Goal: Book appointment/travel/reservation

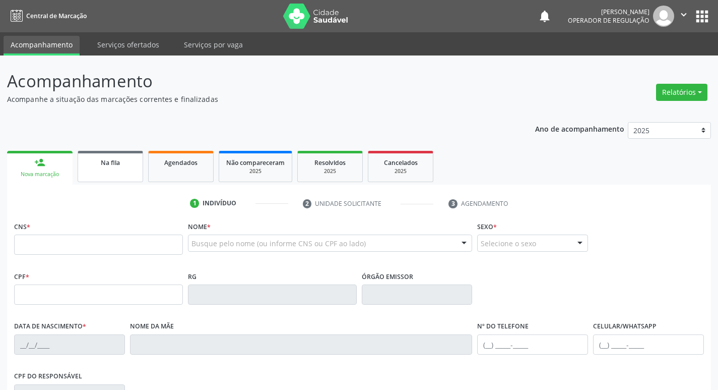
click at [108, 170] on link "Na fila" at bounding box center [111, 166] width 66 height 31
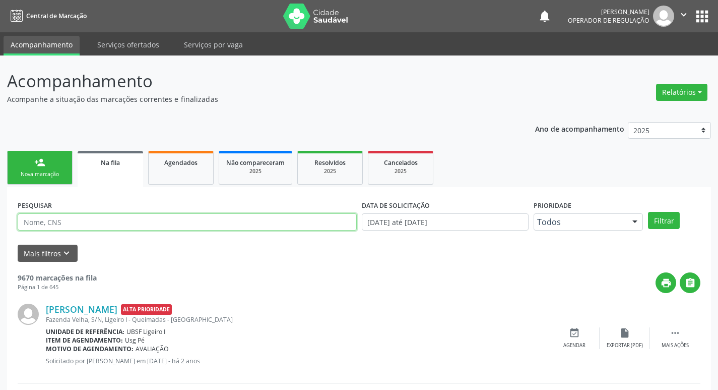
click at [90, 221] on input "text" at bounding box center [187, 221] width 339 height 17
type input "702804566179370"
click at [648, 212] on button "Filtrar" at bounding box center [664, 220] width 32 height 17
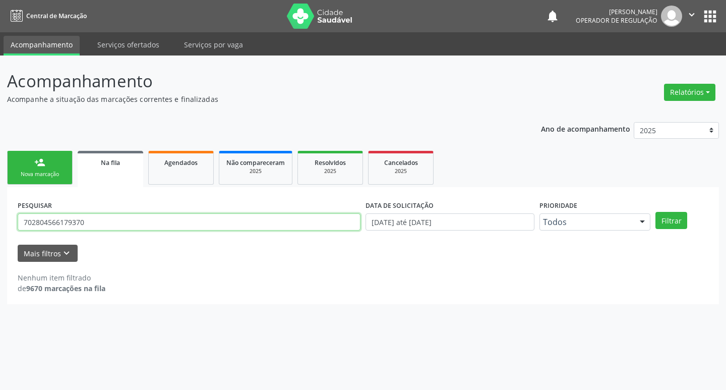
click at [102, 228] on input "702804566179370" at bounding box center [189, 221] width 343 height 17
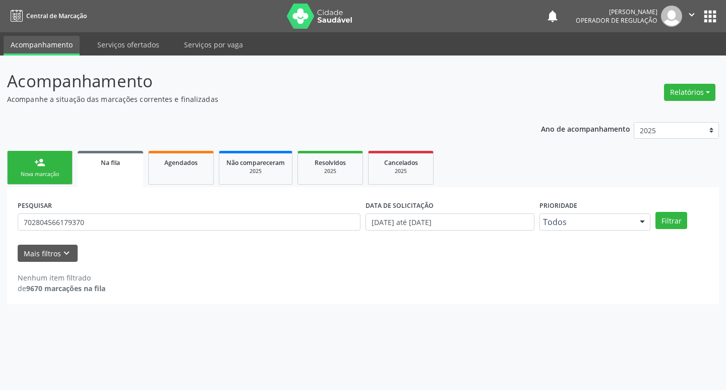
click at [24, 176] on div "Nova marcação" at bounding box center [40, 174] width 50 height 8
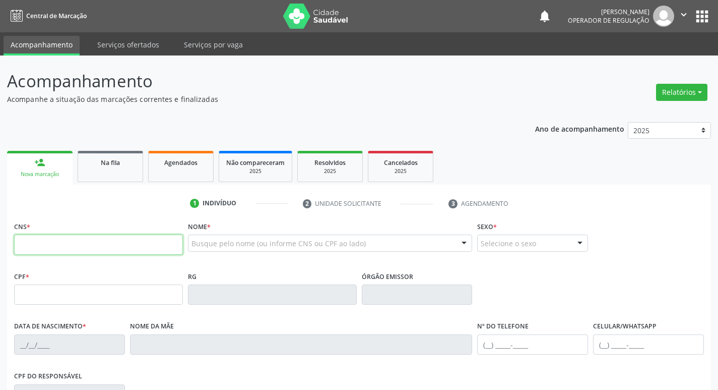
click at [88, 244] on input "text" at bounding box center [98, 244] width 169 height 20
paste input "702 8045 6617 9370"
type input "702 8045 6617 9370"
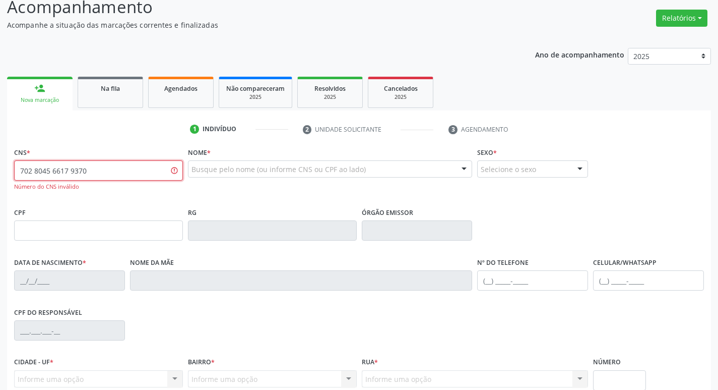
scroll to position [167, 0]
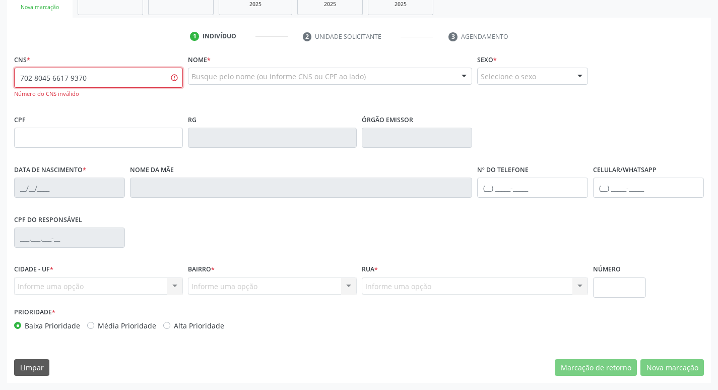
drag, startPoint x: 114, startPoint y: 81, endPoint x: 0, endPoint y: 77, distance: 114.0
click at [0, 77] on div "Acompanhamento Acompanhe a situação das marcações correntes e finalizadas Relat…" at bounding box center [359, 139] width 718 height 501
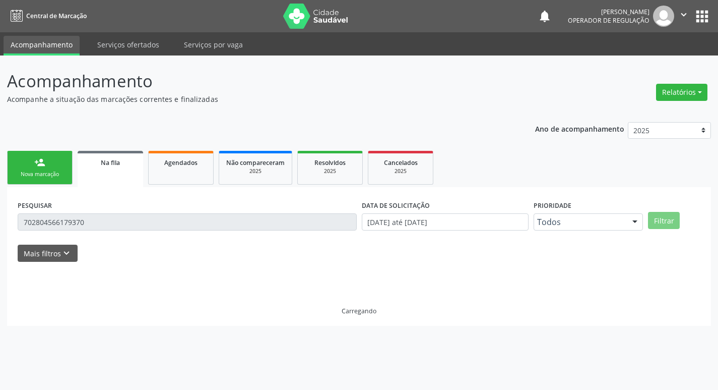
scroll to position [0, 0]
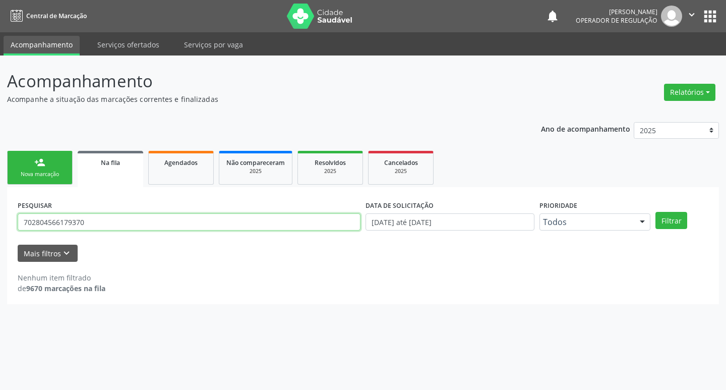
click at [130, 222] on input "702804566179370" at bounding box center [189, 221] width 343 height 17
type input "702804565179370"
click at [655, 212] on button "Filtrar" at bounding box center [671, 220] width 32 height 17
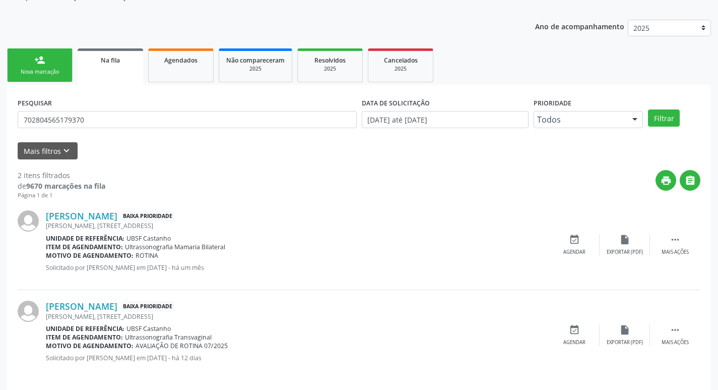
scroll to position [110, 0]
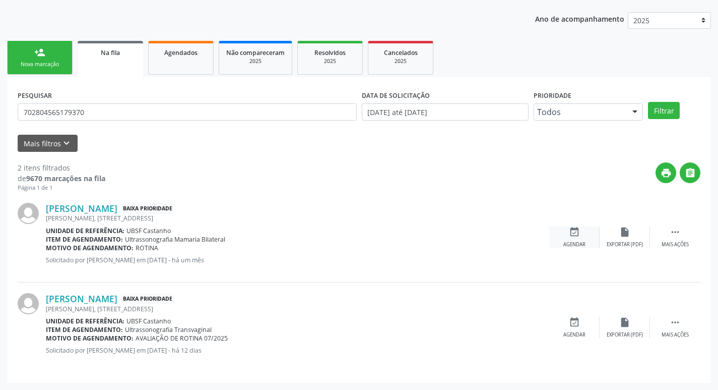
click at [574, 233] on icon "event_available" at bounding box center [574, 231] width 11 height 11
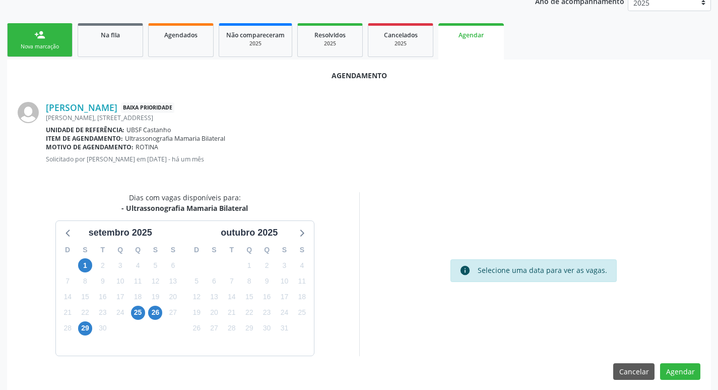
scroll to position [135, 0]
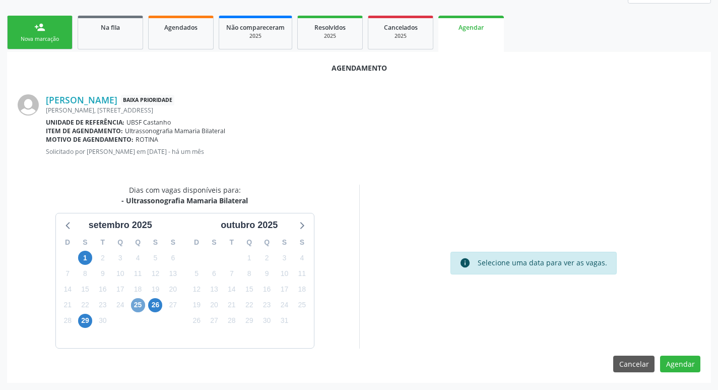
click at [144, 303] on span "25" at bounding box center [138, 305] width 14 height 14
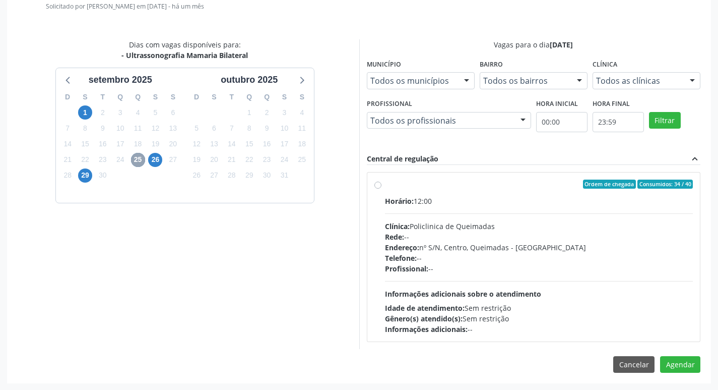
scroll to position [281, 0]
click at [487, 199] on div "Horário: 12:00" at bounding box center [539, 200] width 309 height 11
click at [382, 188] on input "Ordem de chegada Consumidos: 34 / 40 Horário: 12:00 Clínica: Policlinica de Que…" at bounding box center [378, 183] width 7 height 9
radio input "true"
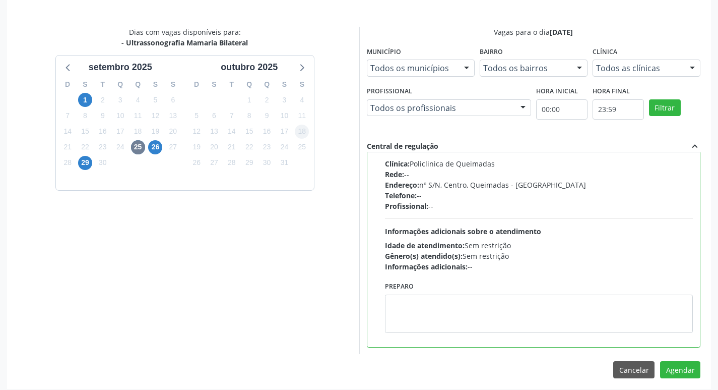
scroll to position [299, 0]
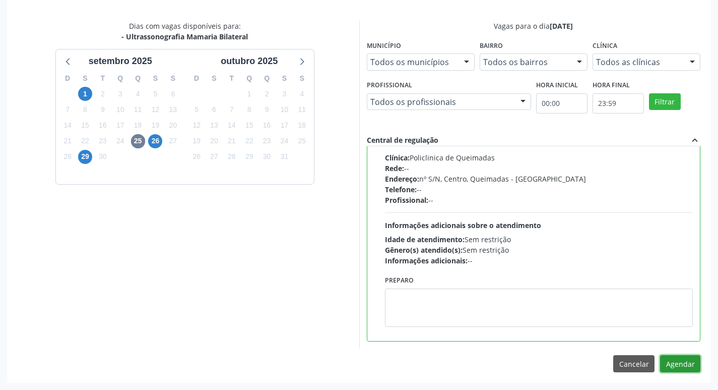
click at [675, 362] on button "Agendar" at bounding box center [680, 363] width 40 height 17
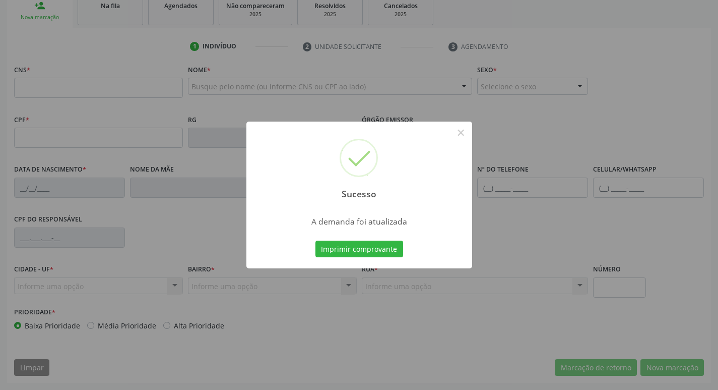
scroll to position [157, 0]
click at [389, 255] on button "Imprimir comprovante" at bounding box center [360, 248] width 88 height 17
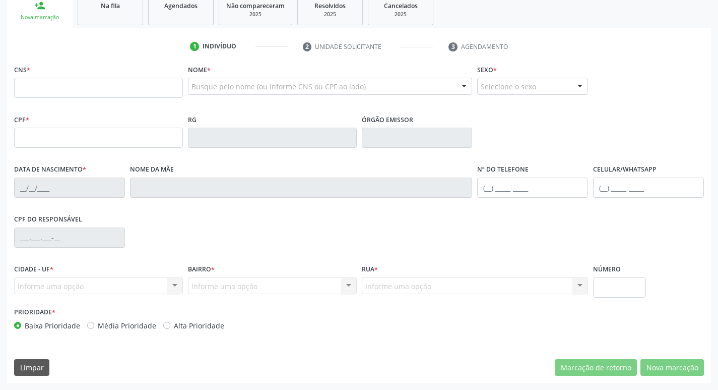
click at [111, 26] on ul "person_add Nova marcação Na fila Agendados Não compareceram 2025 Resolvidos 202…" at bounding box center [359, 9] width 704 height 36
click at [120, 15] on link "Na fila" at bounding box center [111, 9] width 66 height 31
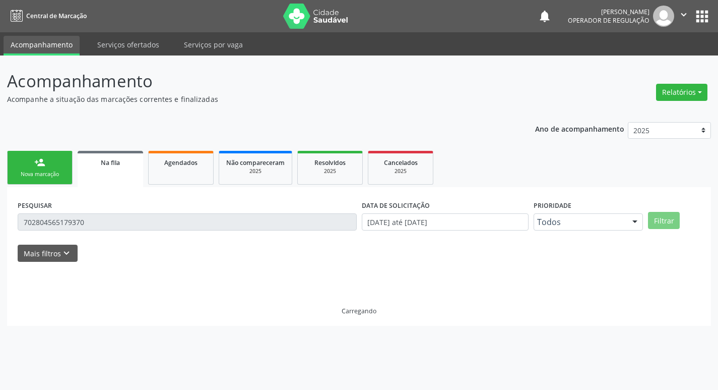
scroll to position [0, 0]
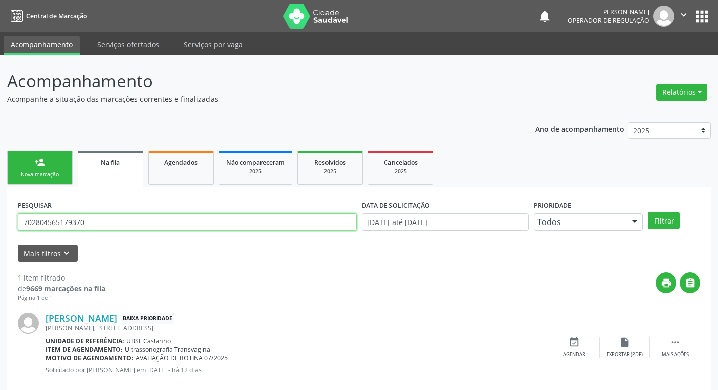
click at [101, 222] on input "702804565179370" at bounding box center [187, 221] width 339 height 17
type input "20339210960009"
click at [648, 212] on button "Filtrar" at bounding box center [664, 220] width 32 height 17
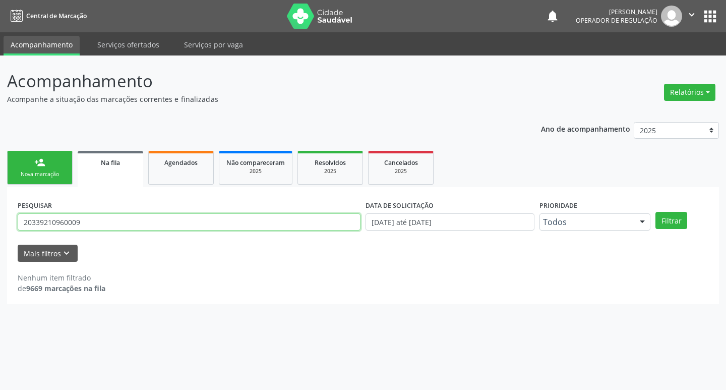
drag, startPoint x: 139, startPoint y: 226, endPoint x: 132, endPoint y: 223, distance: 7.7
click at [135, 224] on input "20339210960009" at bounding box center [189, 221] width 343 height 17
click at [132, 223] on input "20339210960009" at bounding box center [189, 221] width 343 height 17
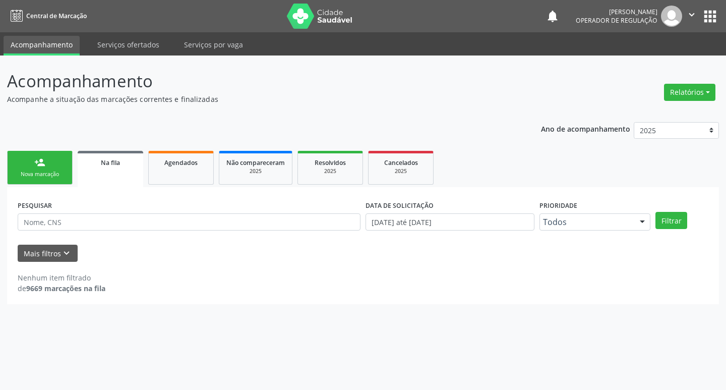
click at [63, 166] on link "person_add Nova marcação" at bounding box center [40, 168] width 66 height 34
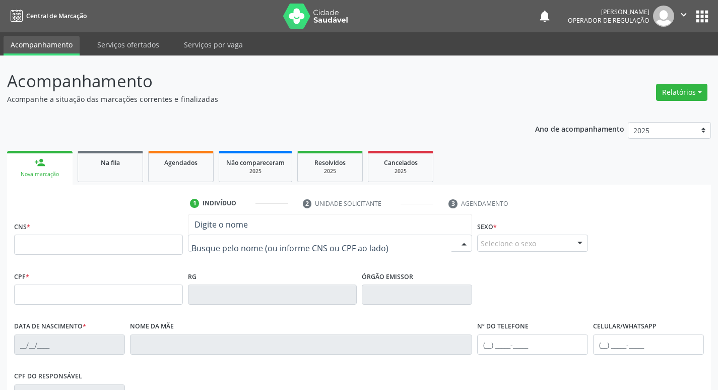
type input "m"
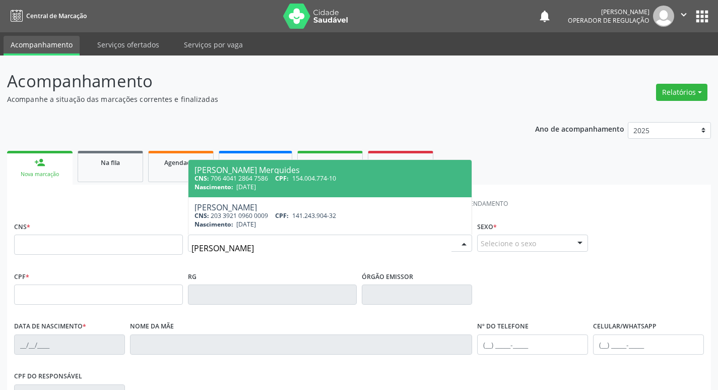
type input "[PERSON_NAME]"
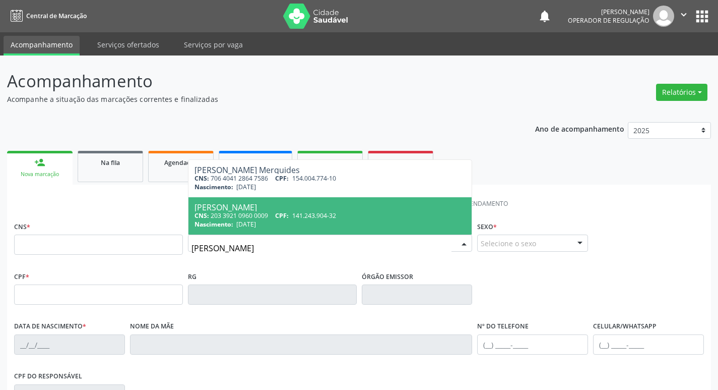
click at [261, 202] on span "[PERSON_NAME] CNS: 203 3921 0960 0009 CPF: 141.243.904-32 Nascimento: [DATE]" at bounding box center [331, 215] width 284 height 37
type input "203 3921 0960 0009"
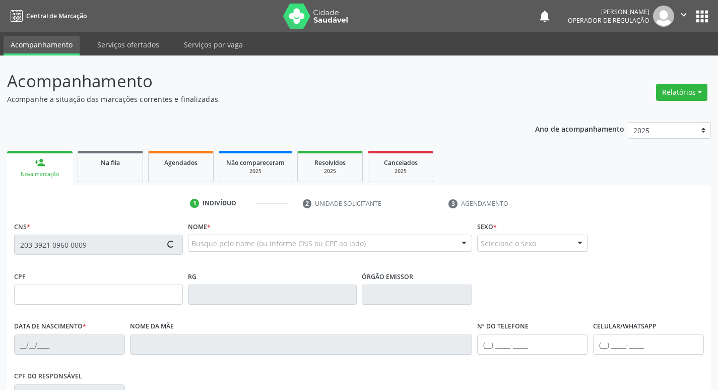
type input "141.243.904-32"
type input "[DATE]"
type input "[PERSON_NAME]"
type input "[PHONE_NUMBER]"
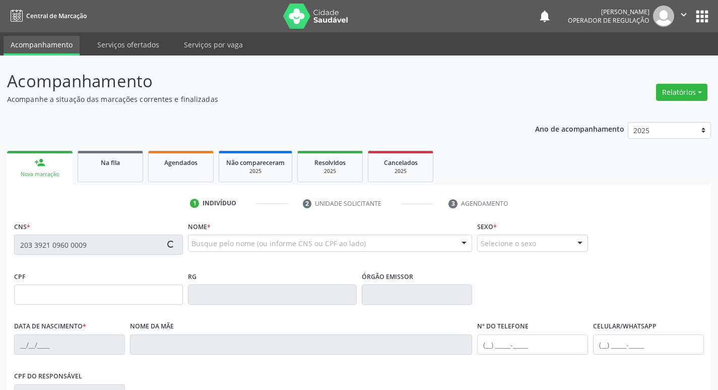
type input "066.913.384-13"
type input "15"
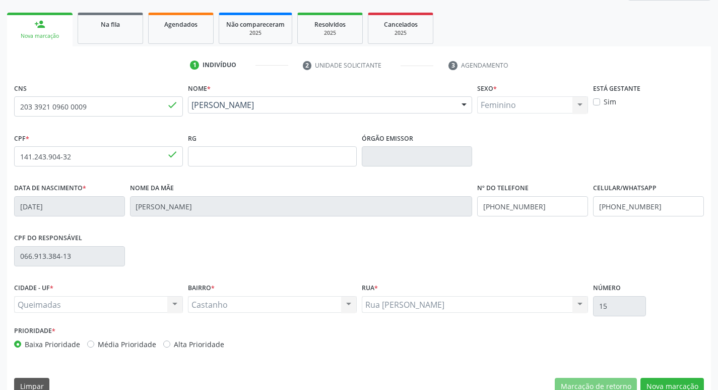
scroll to position [157, 0]
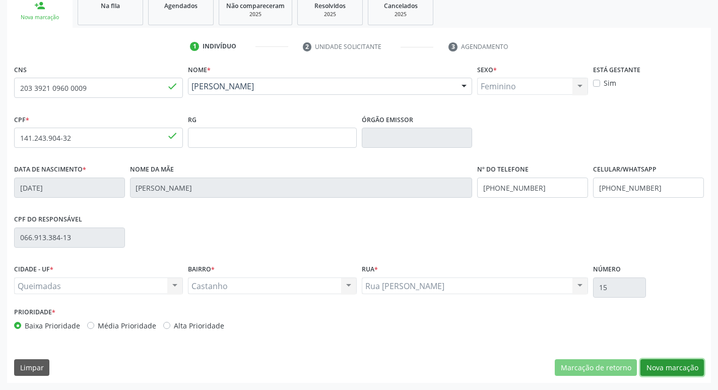
click at [676, 364] on button "Nova marcação" at bounding box center [673, 367] width 64 height 17
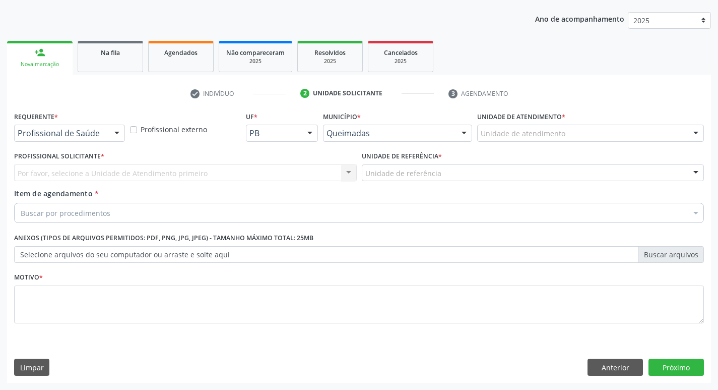
scroll to position [110, 0]
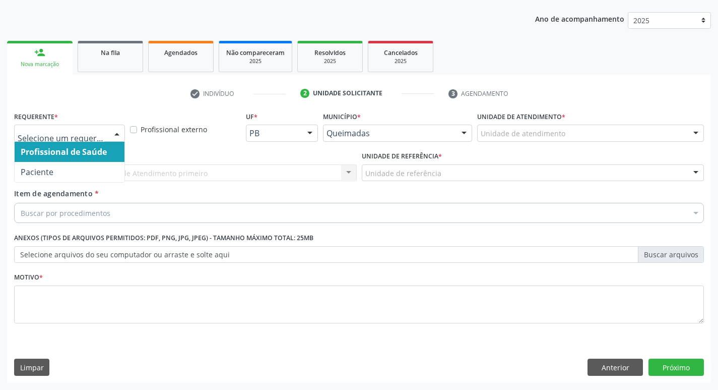
click at [112, 131] on div at bounding box center [116, 133] width 15 height 17
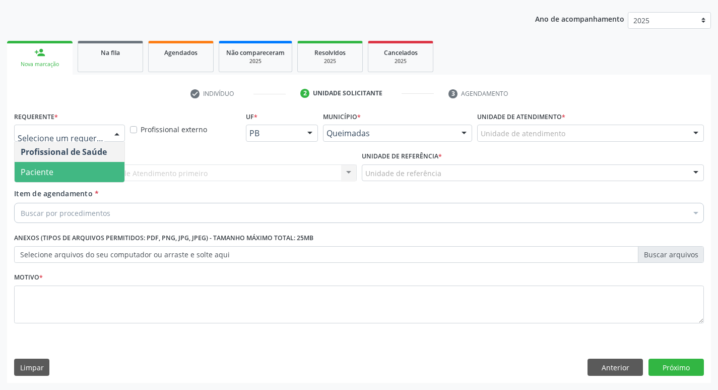
click at [74, 172] on span "Paciente" at bounding box center [70, 172] width 110 height 20
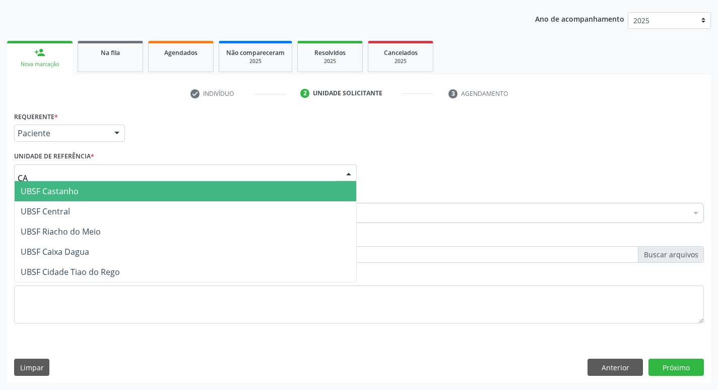
type input "CAS"
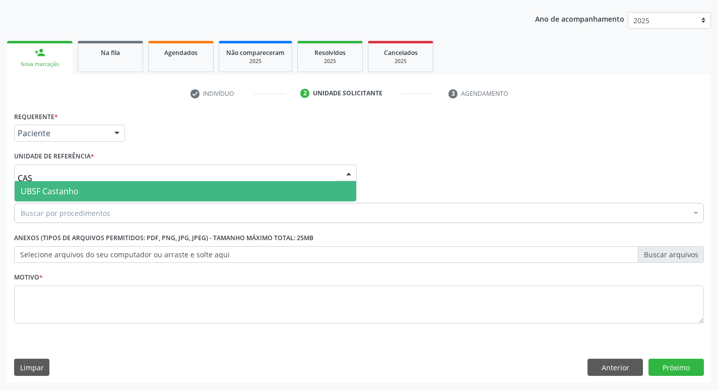
click at [75, 190] on span "UBSF Castanho" at bounding box center [50, 191] width 58 height 11
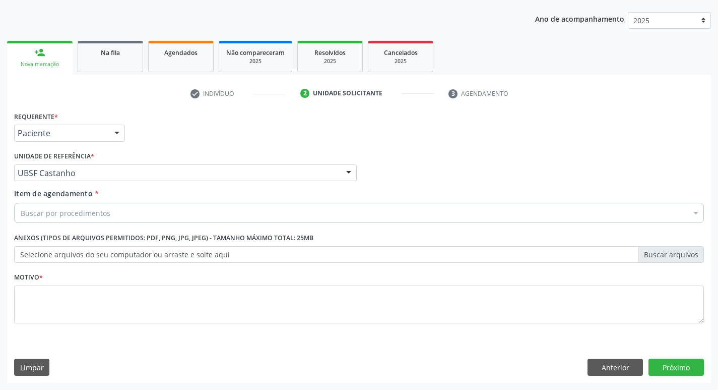
click at [72, 206] on div "Buscar por procedimentos" at bounding box center [359, 213] width 690 height 20
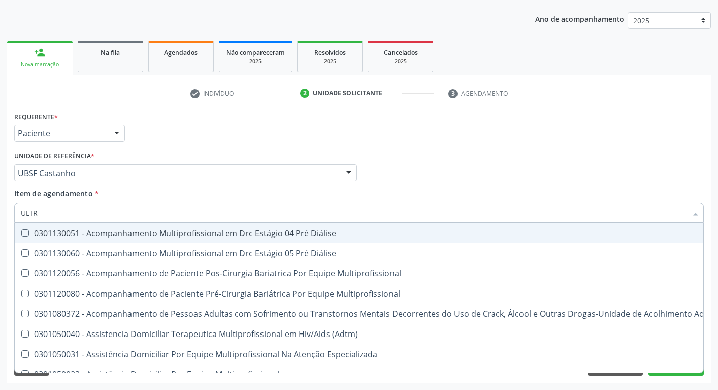
type input "ULTRA"
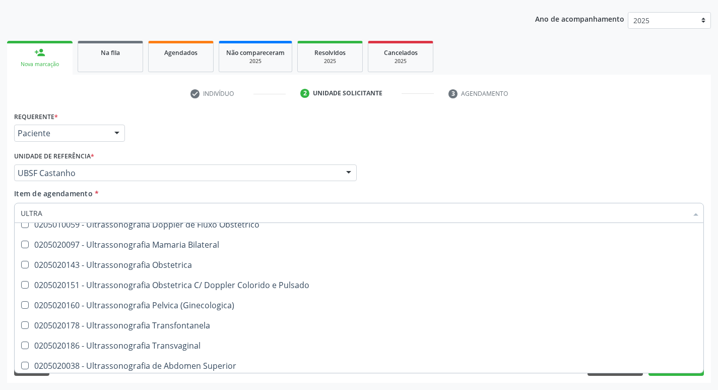
scroll to position [133, 0]
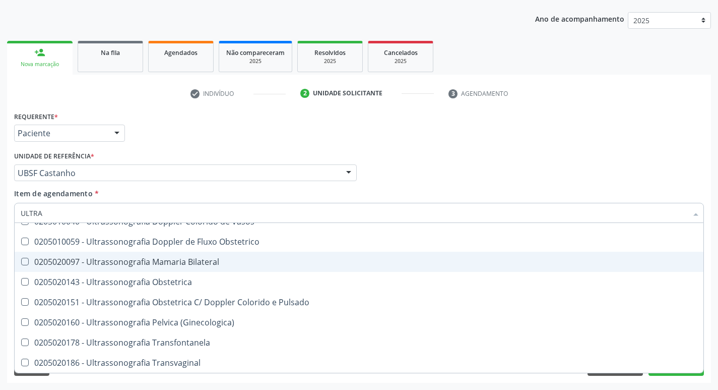
click at [169, 259] on div "0205020097 - Ultrassonografia Mamaria Bilateral" at bounding box center [359, 262] width 677 height 8
checkbox Bilateral "true"
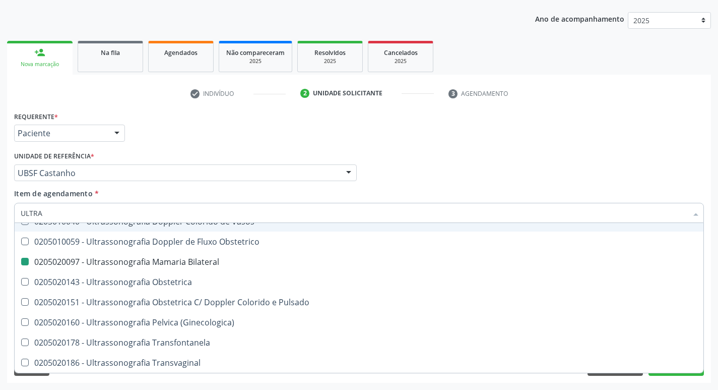
drag, startPoint x: 534, startPoint y: 148, endPoint x: 484, endPoint y: 176, distance: 57.3
click at [534, 148] on div "Requerente * Paciente Profissional de Saúde Paciente Nenhum resultado encontrad…" at bounding box center [359, 223] width 690 height 228
checkbox X "true"
checkbox Bilateral "false"
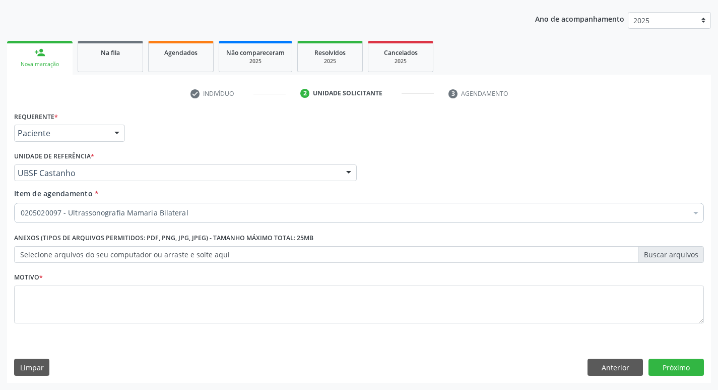
scroll to position [0, 0]
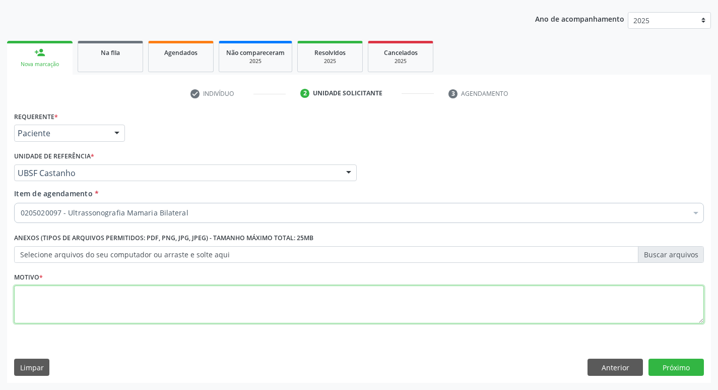
click at [127, 309] on textarea at bounding box center [359, 304] width 690 height 38
type textarea "ROTINA"
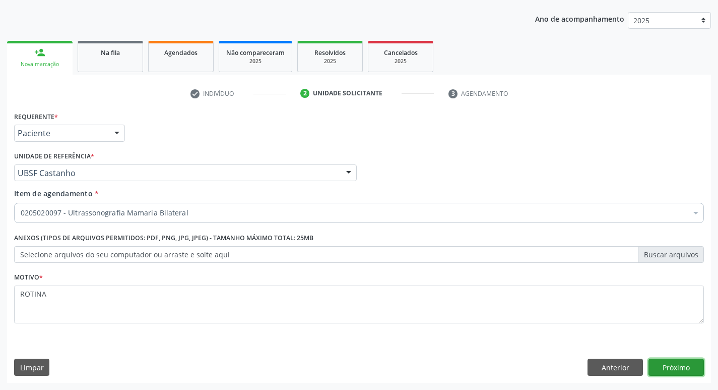
click at [665, 359] on button "Próximo" at bounding box center [676, 366] width 55 height 17
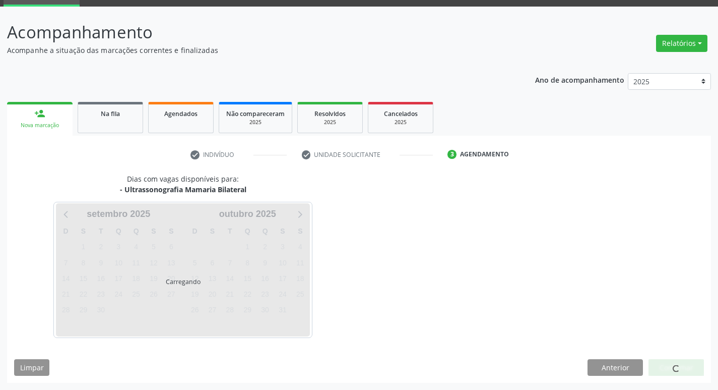
scroll to position [49, 0]
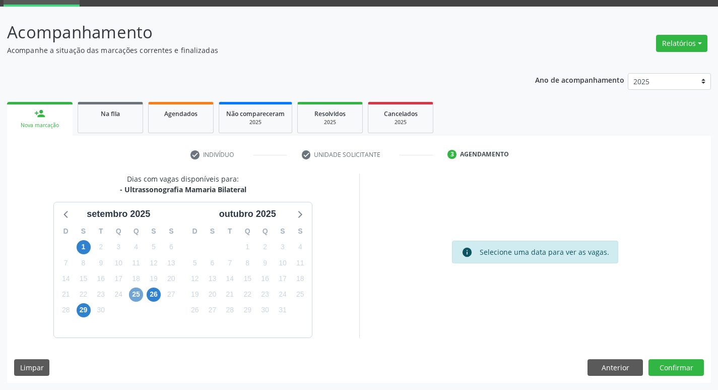
click at [138, 294] on span "25" at bounding box center [136, 294] width 14 height 14
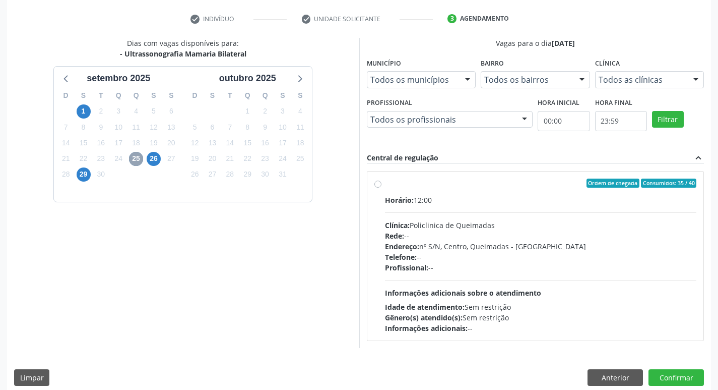
scroll to position [195, 0]
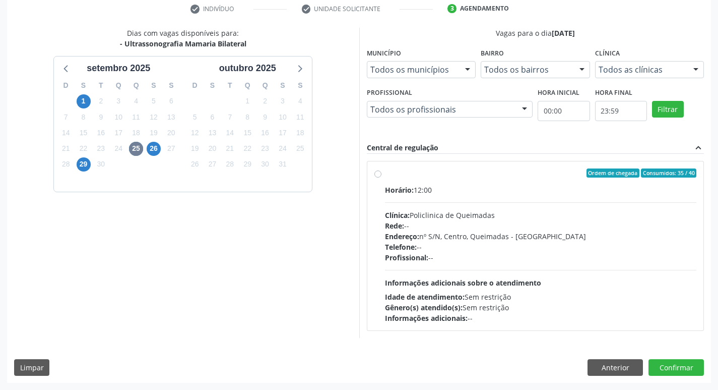
click at [513, 179] on label "Ordem de chegada Consumidos: 35 / 40 Horário: 12:00 Clínica: Policlinica de Que…" at bounding box center [541, 245] width 312 height 155
click at [382, 177] on input "Ordem de chegada Consumidos: 35 / 40 Horário: 12:00 Clínica: Policlinica de Que…" at bounding box center [378, 172] width 7 height 9
radio input "true"
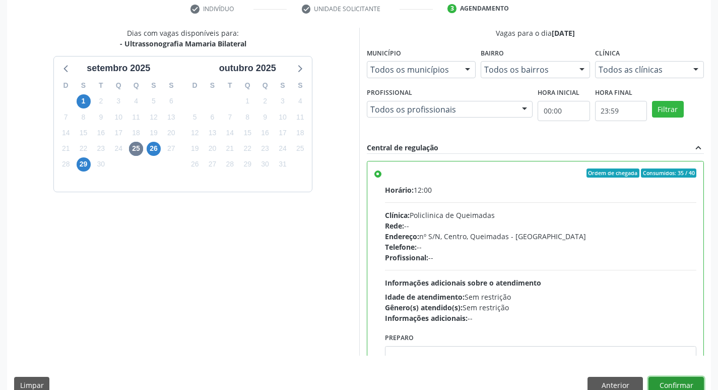
click button "Confirmar"
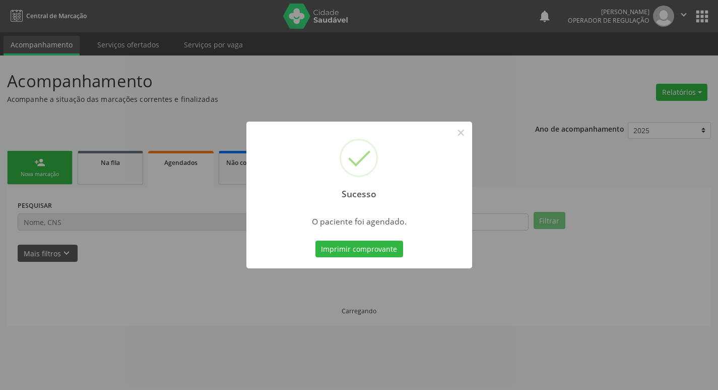
scroll to position [0, 0]
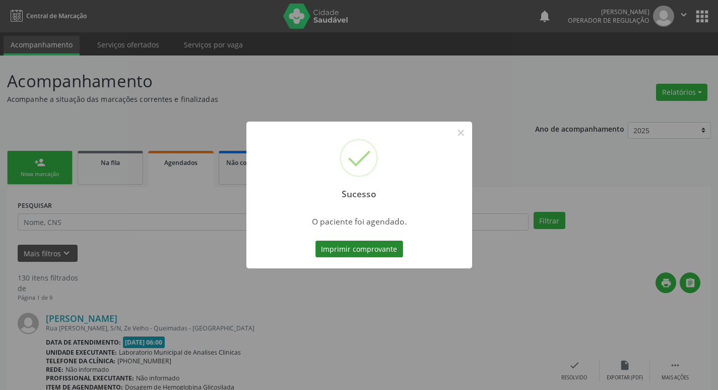
click button "Imprimir comprovante"
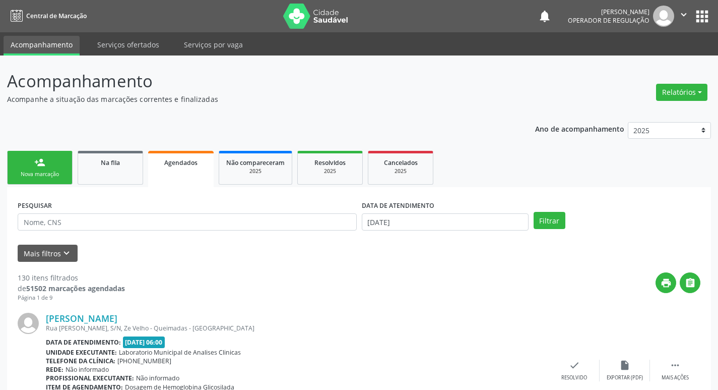
click link "person_add Nova marcação"
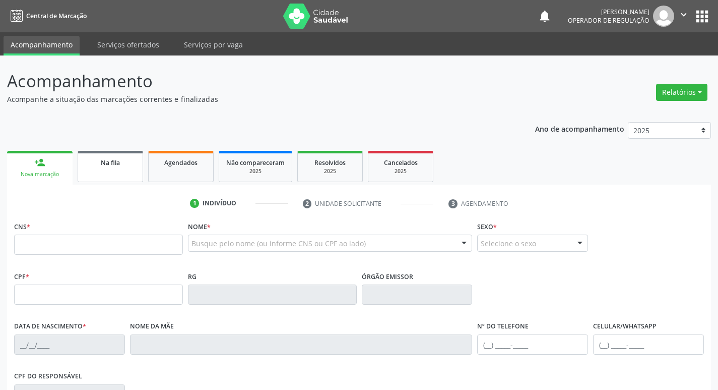
click link "Na fila"
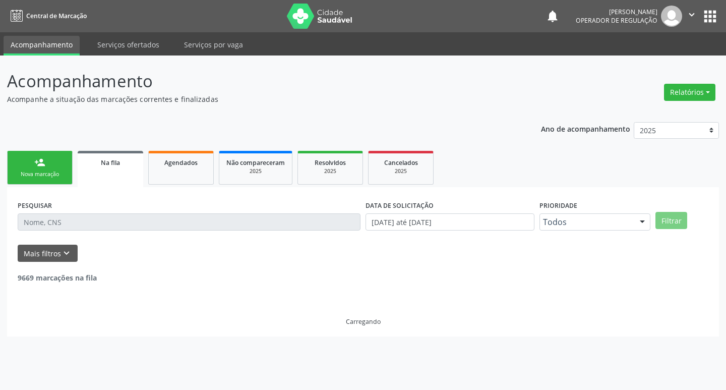
click input "text"
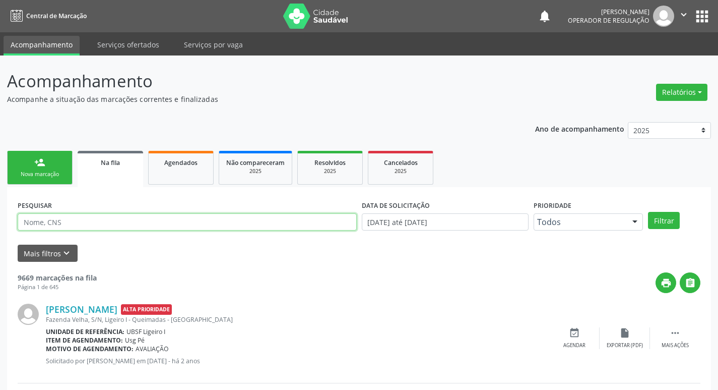
click input "text"
type input "708001870406729"
click button "Filtrar"
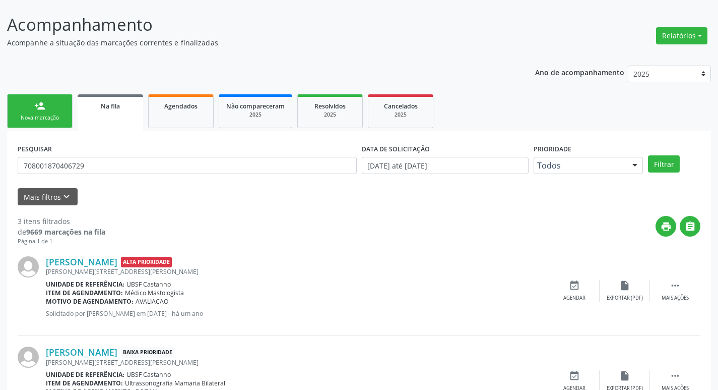
scroll to position [201, 0]
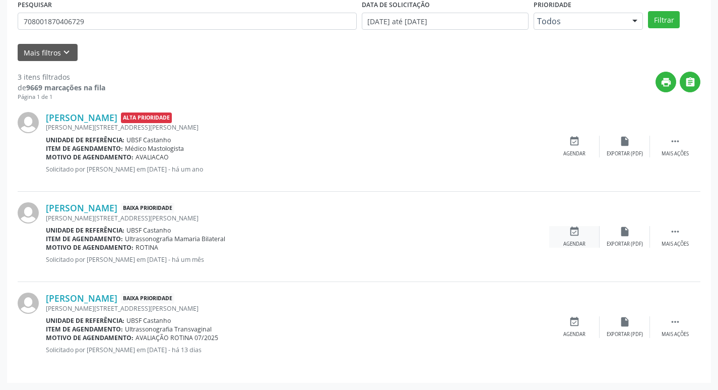
click div "event_available Agendar"
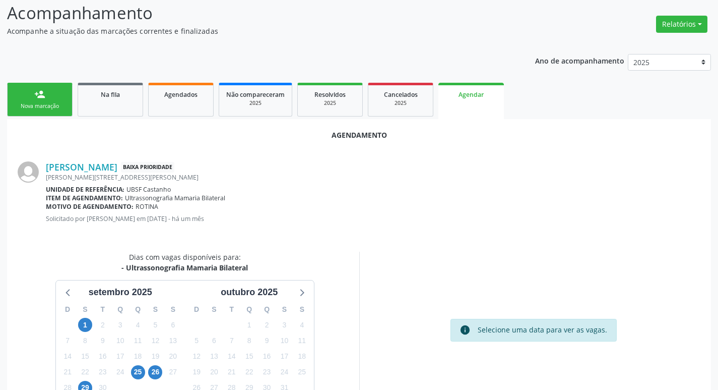
scroll to position [135, 0]
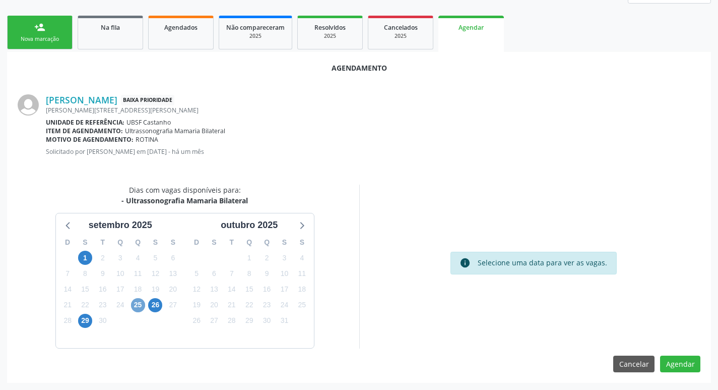
click span "25"
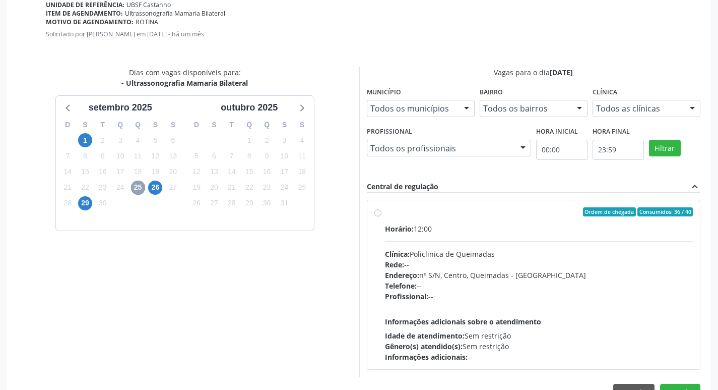
scroll to position [281, 0]
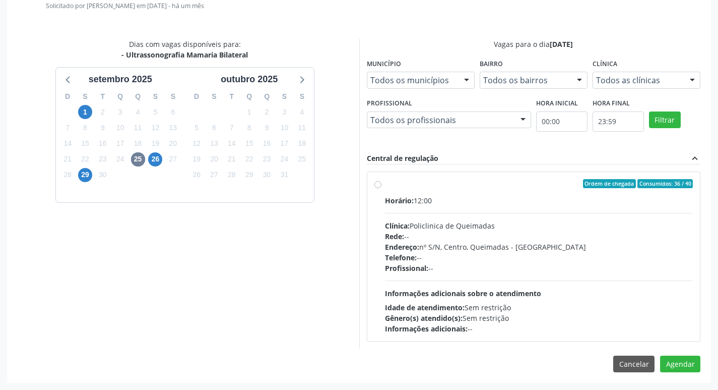
click div "Ordem de chegada Consumidos: 36 / 40"
click input "Ordem de chegada Consumidos: 36 / 40 Horário: 12:00 Clínica: Policlinica de Que…"
radio input "true"
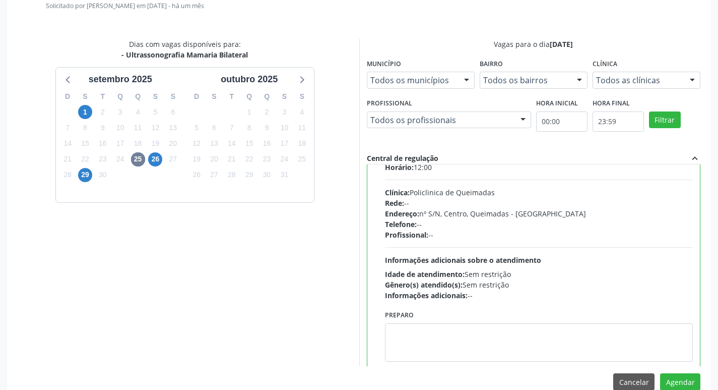
scroll to position [50, 0]
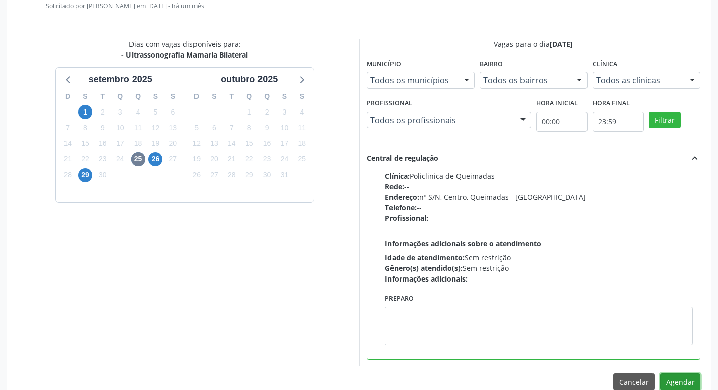
click button "Agendar"
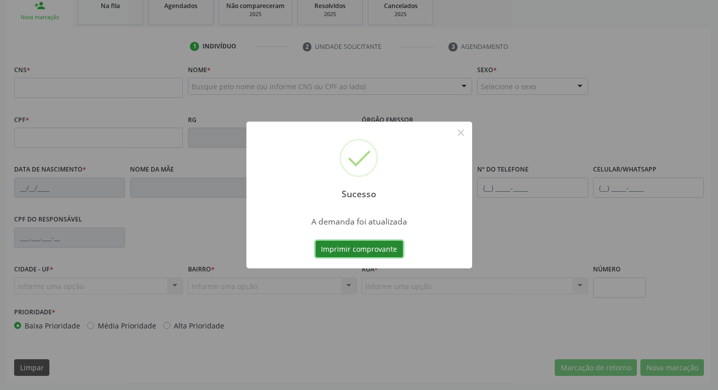
click button "Imprimir comprovante"
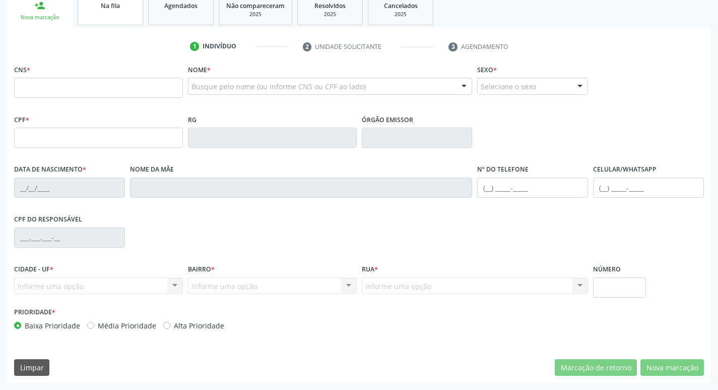
click link "Na fila"
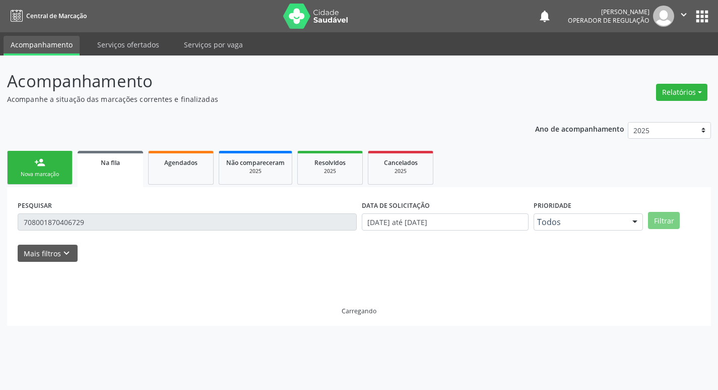
scroll to position [0, 0]
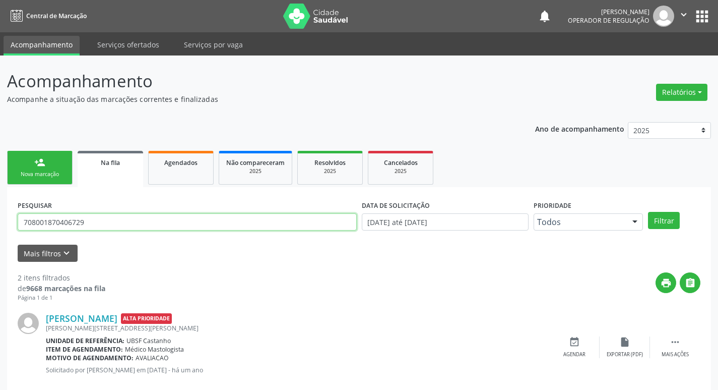
click input "708001870406729"
type input "7"
click input "7"
type input "706302784646271"
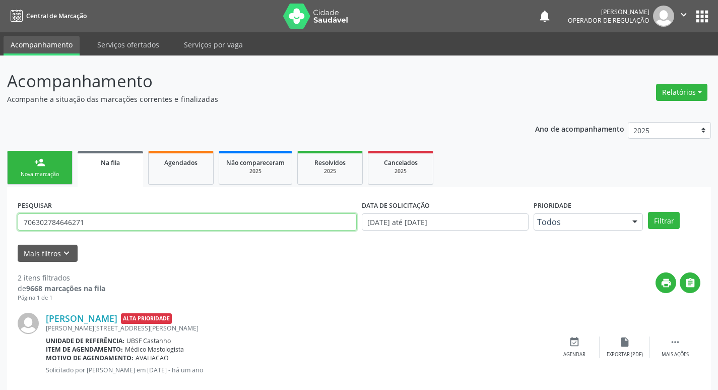
click button "Filtrar"
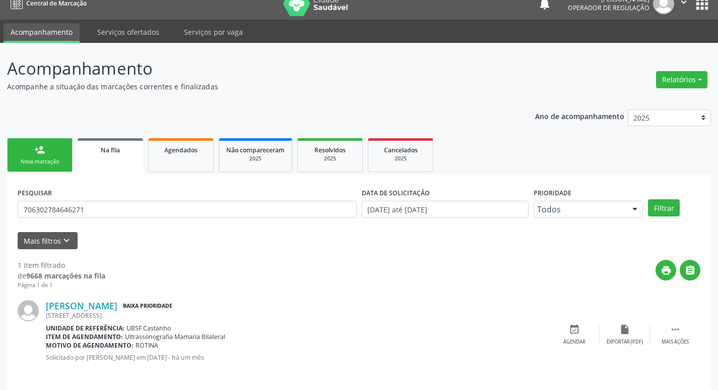
scroll to position [20, 0]
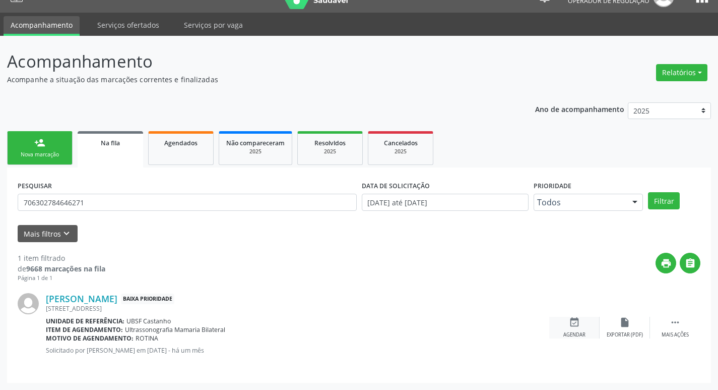
click div "Agendar"
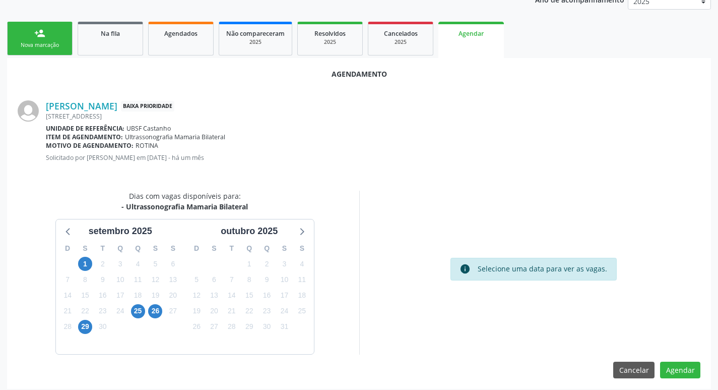
scroll to position [135, 0]
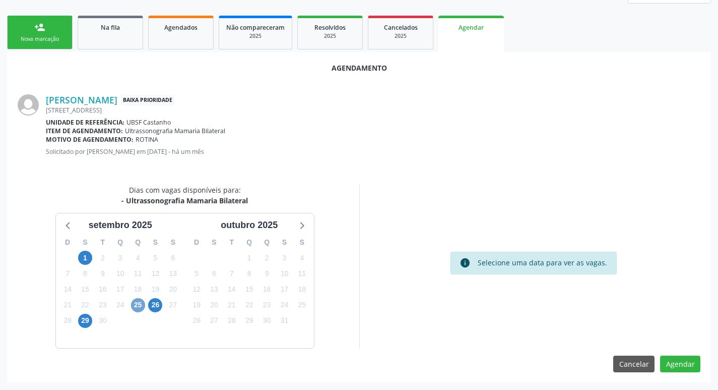
click span "25"
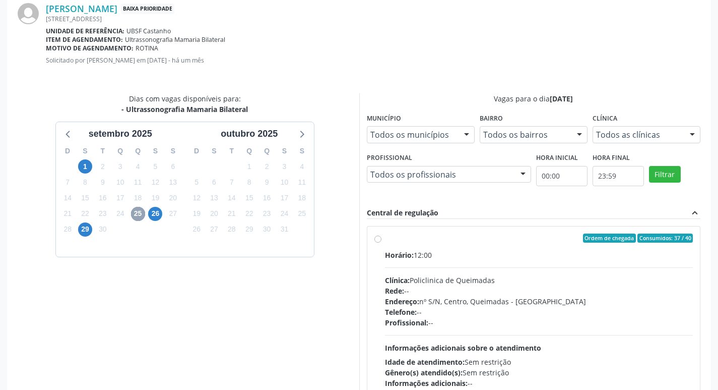
scroll to position [281, 0]
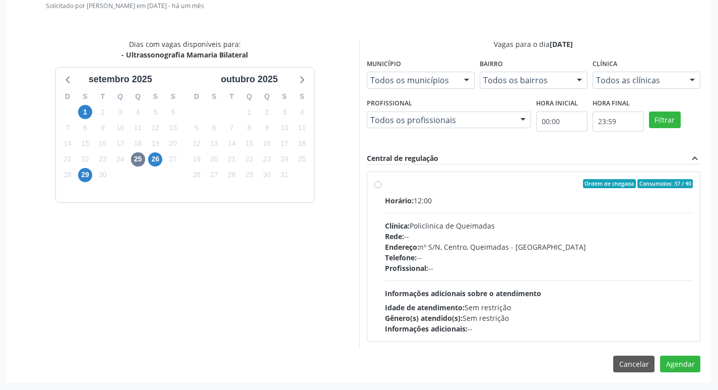
click span "Ordem de chegada"
click input "Ordem de chegada Consumidos: 37 / 40 Horário: 12:00 Clínica: Policlinica de Que…"
radio input "true"
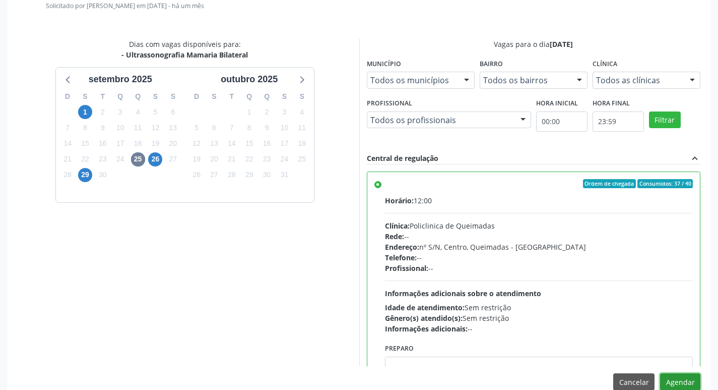
click button "Agendar"
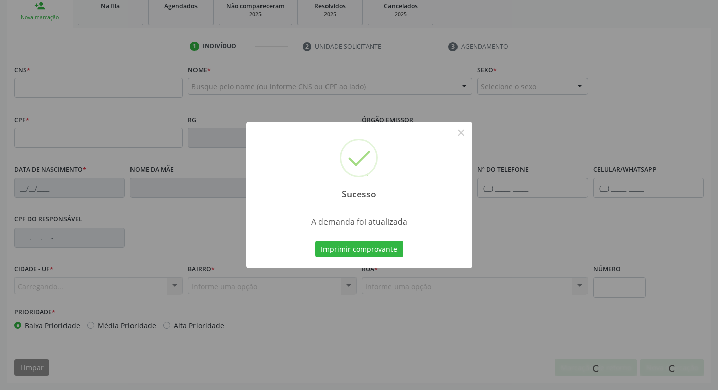
scroll to position [157, 0]
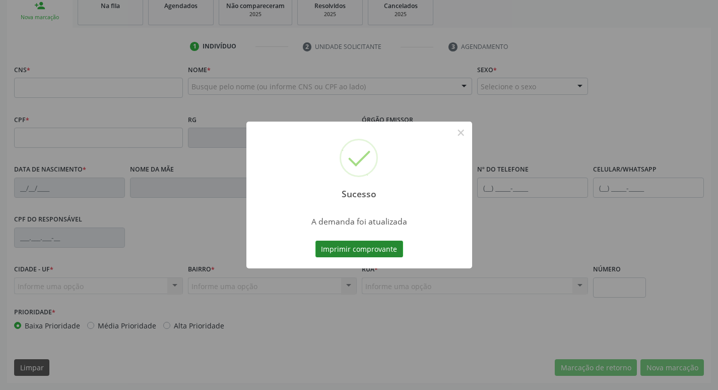
click button "Imprimir comprovante"
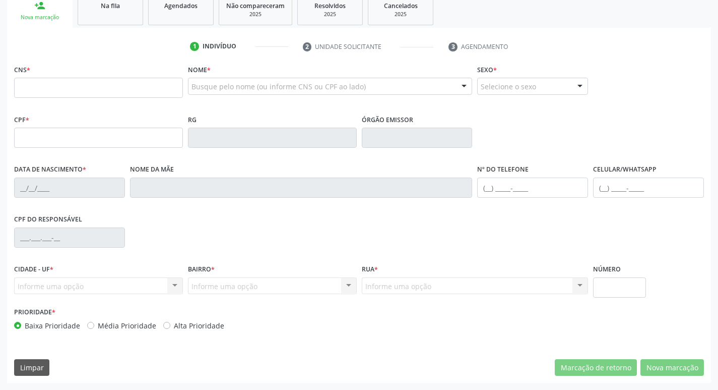
click link "Na fila"
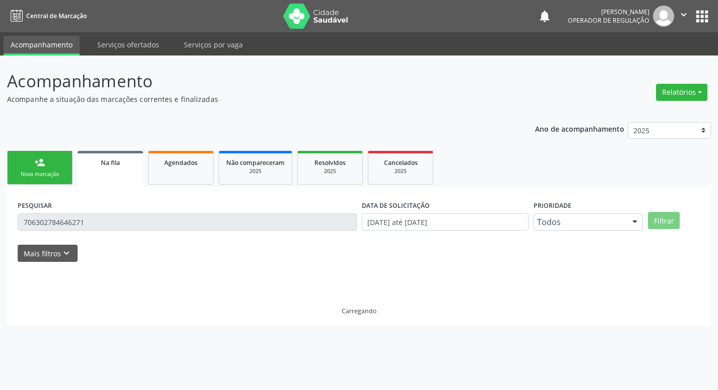
scroll to position [0, 0]
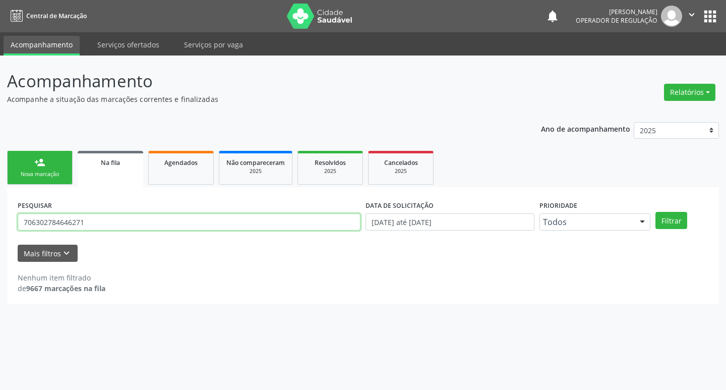
click input "706302784646271"
type input "708405731491964"
click button "Filtrar"
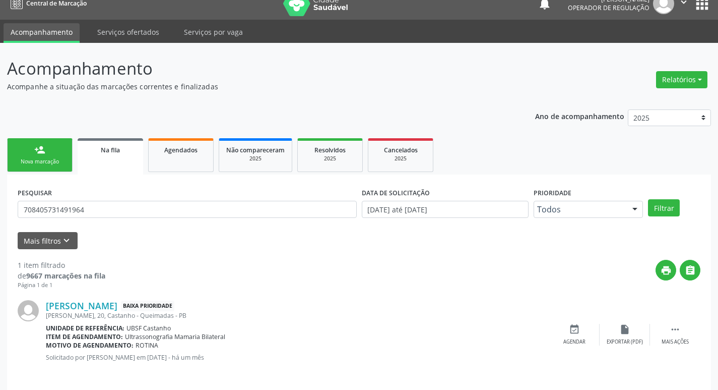
scroll to position [20, 0]
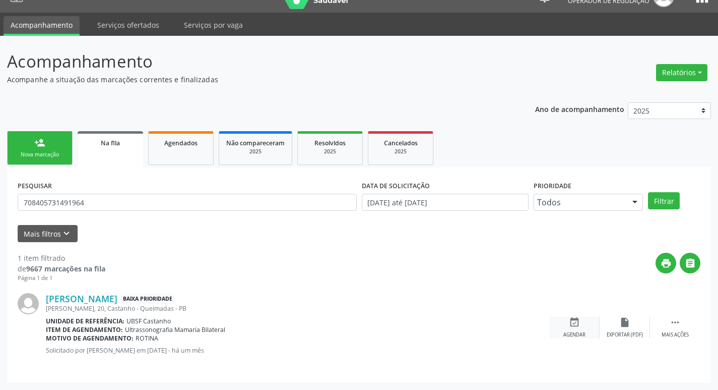
click icon "event_available"
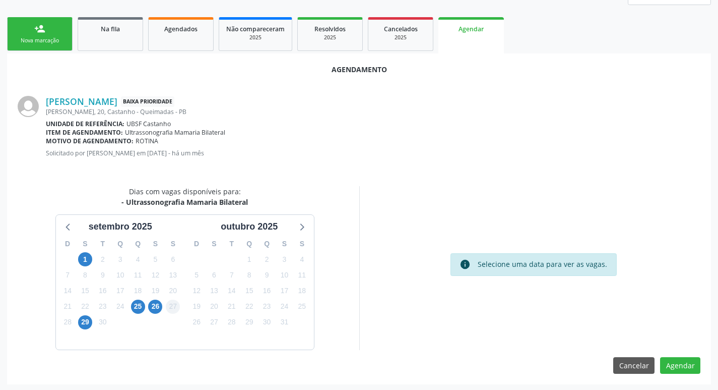
scroll to position [135, 0]
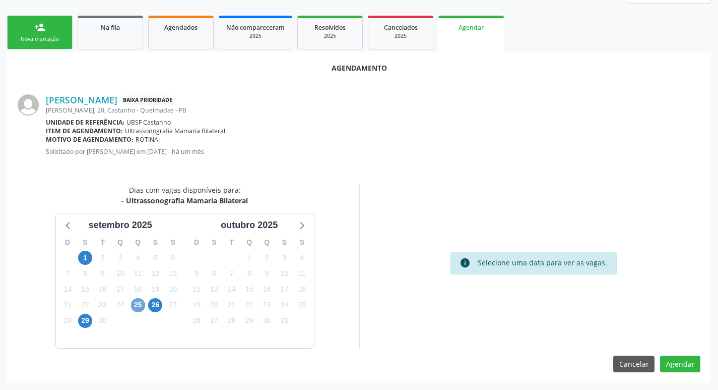
click span "25"
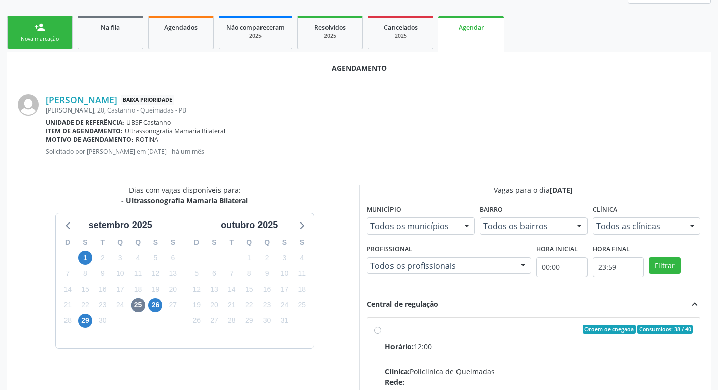
click label "Ordem de chegada Consumidos: 38 / 40 Horário: 12:00 Clínica: Policlinica de Que…"
click input "Ordem de chegada Consumidos: 38 / 40 Horário: 12:00 Clínica: Policlinica de Que…"
radio input "true"
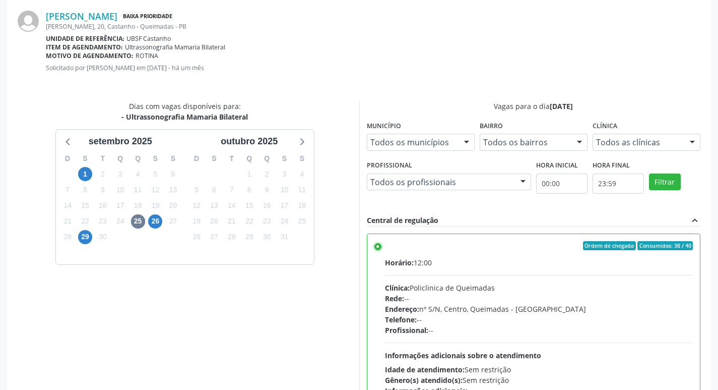
scroll to position [299, 0]
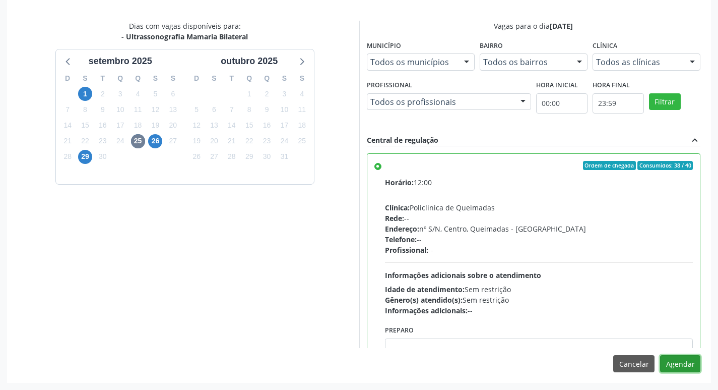
click button "Agendar"
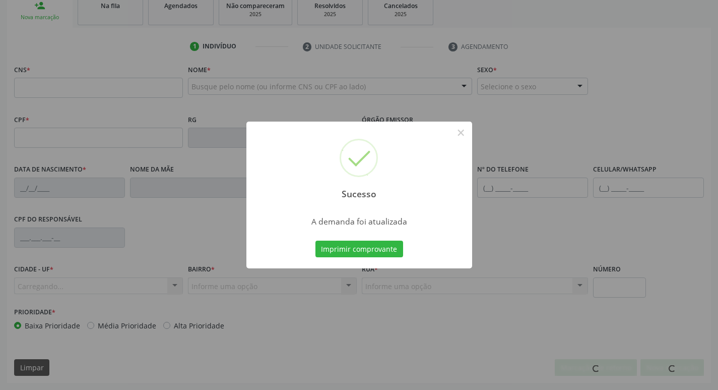
scroll to position [157, 0]
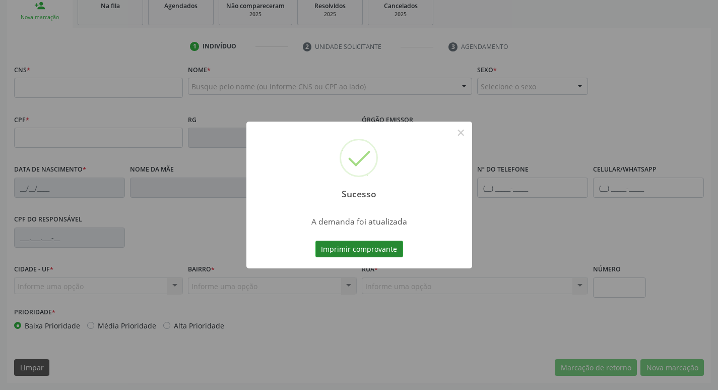
click button "Imprimir comprovante"
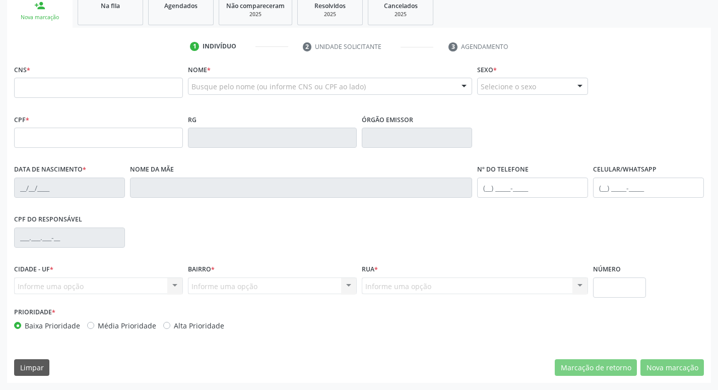
click link "Na fila"
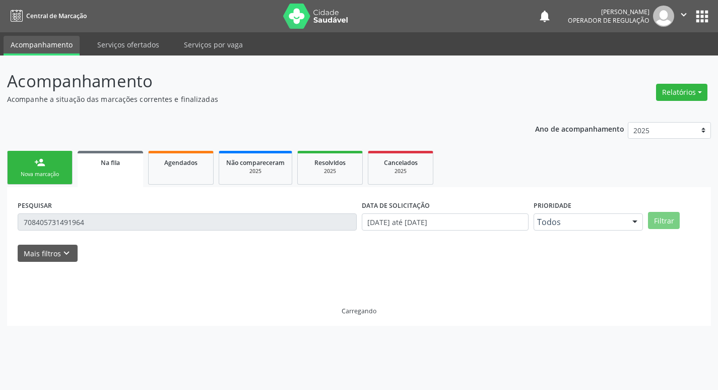
scroll to position [0, 0]
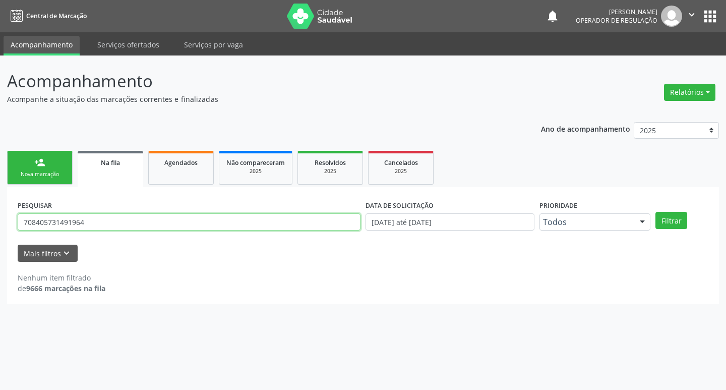
click input "708405731491964"
type input "700806485599689"
click button "Filtrar"
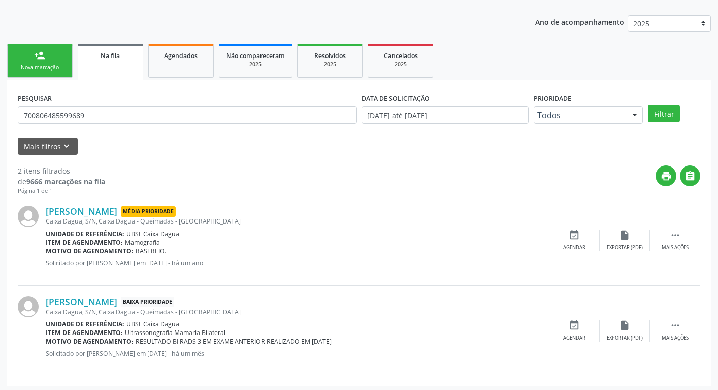
scroll to position [110, 0]
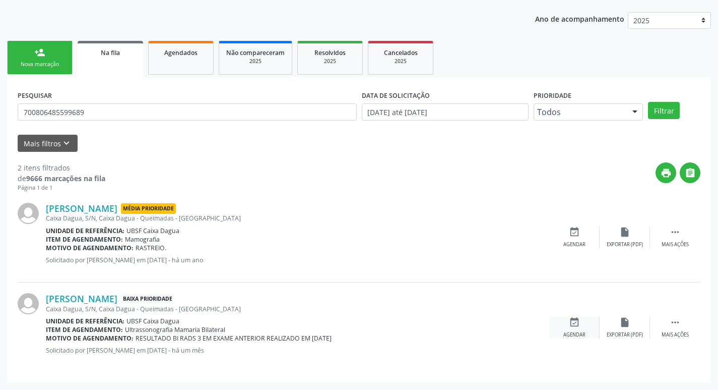
click icon "event_available"
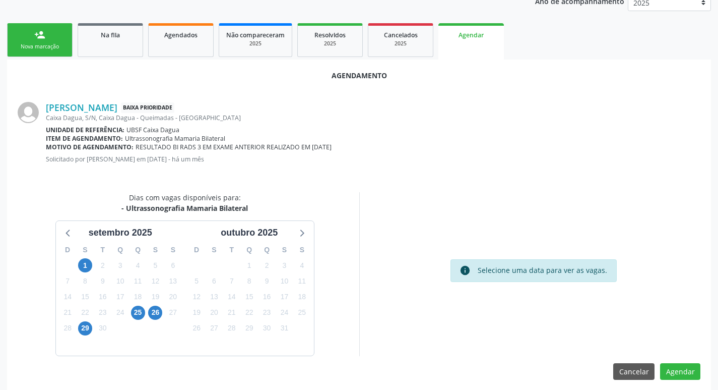
scroll to position [135, 0]
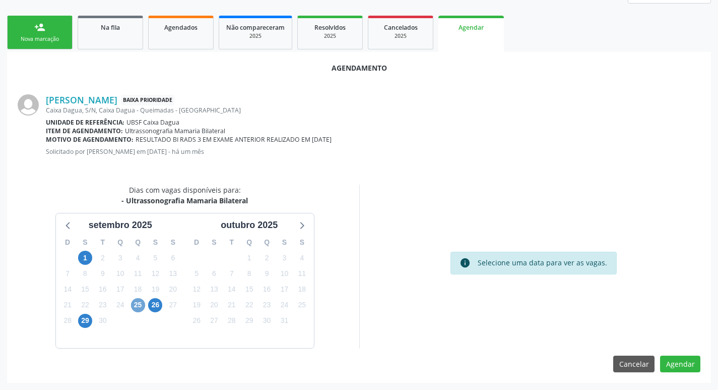
click span "25"
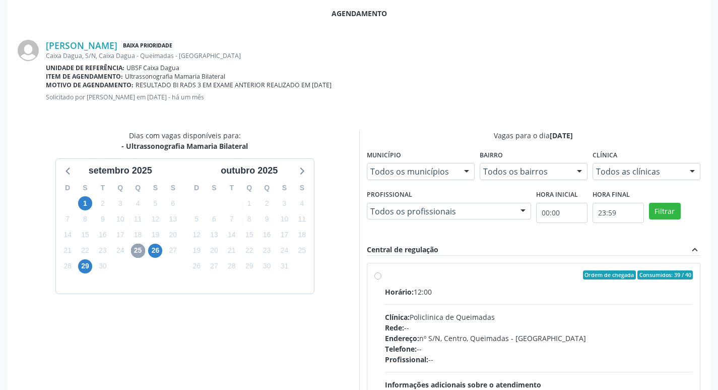
scroll to position [281, 0]
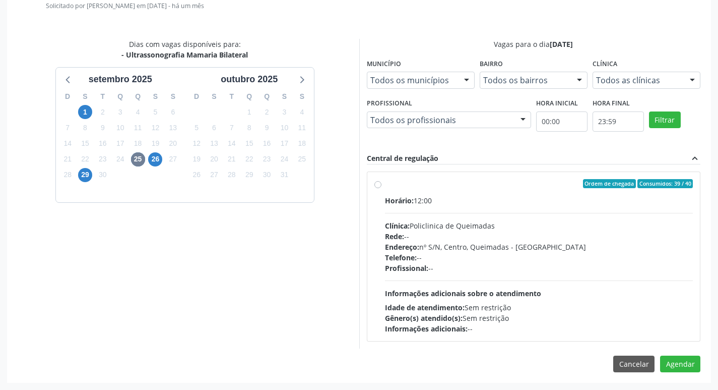
click div "Horário: 12:00"
click input "Ordem de chegada Consumidos: 39 / 40 Horário: 12:00 Clínica: Policlinica de Que…"
radio input "true"
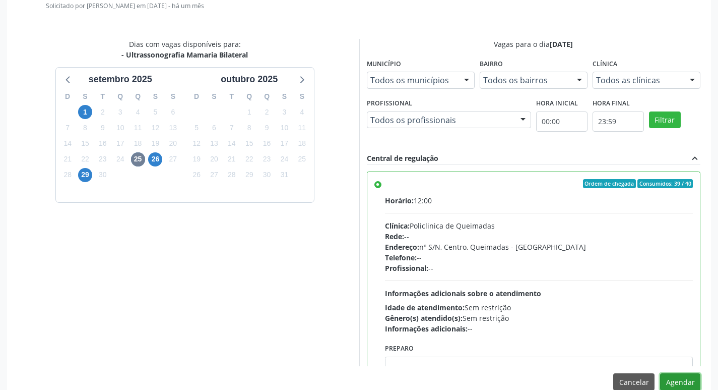
click button "Agendar"
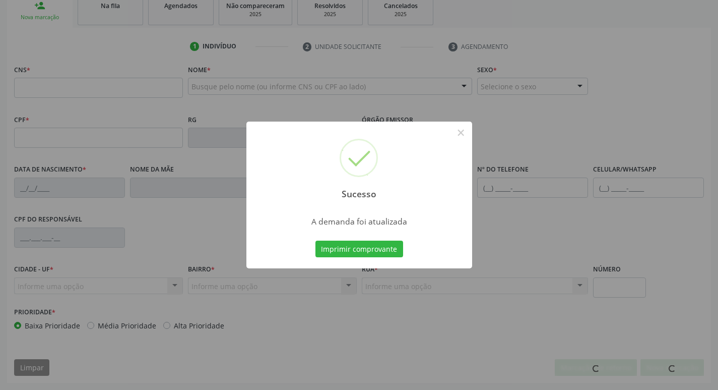
scroll to position [157, 0]
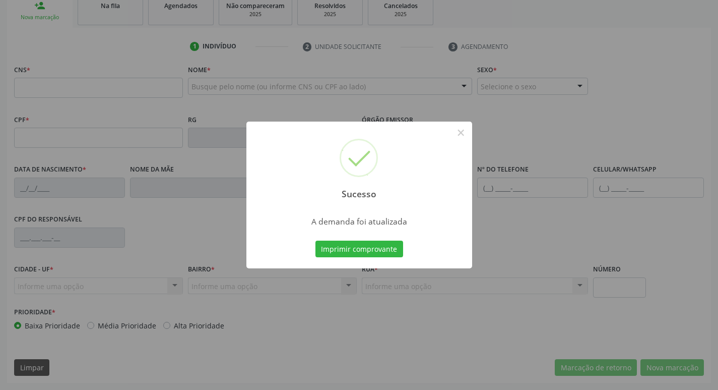
click div "Sucesso × A demanda foi atualizada Imprimir comprovante Cancel"
click button "Imprimir comprovante"
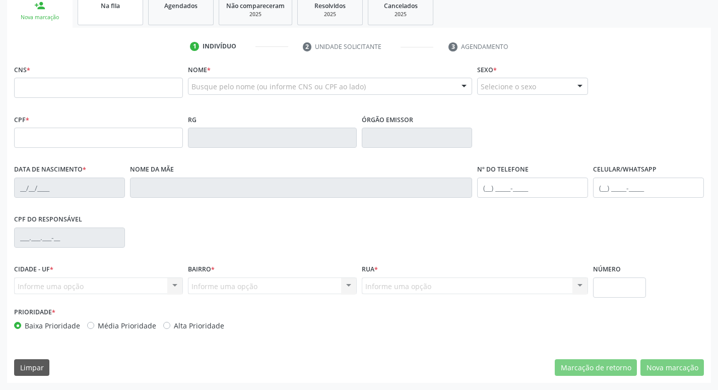
click span "Na fila"
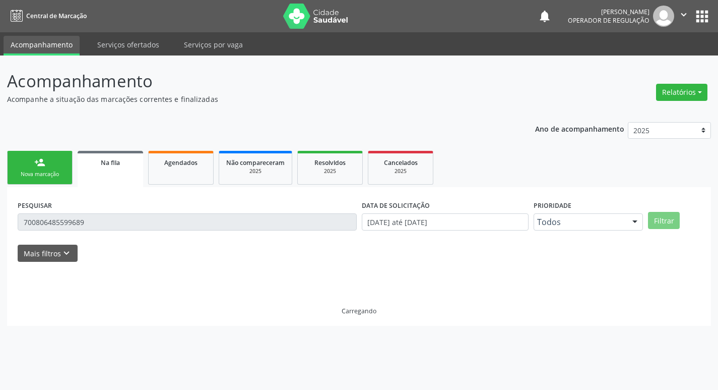
scroll to position [0, 0]
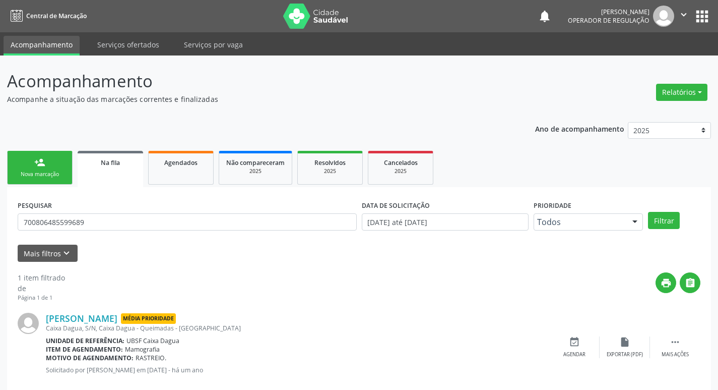
click div "Nova marcação"
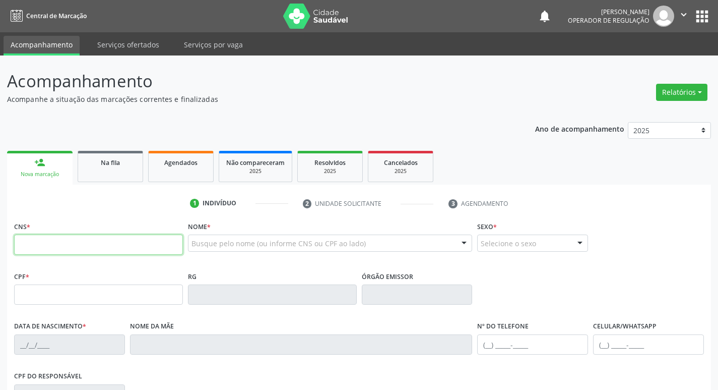
click input "text"
type input "705 0050 5295 7756"
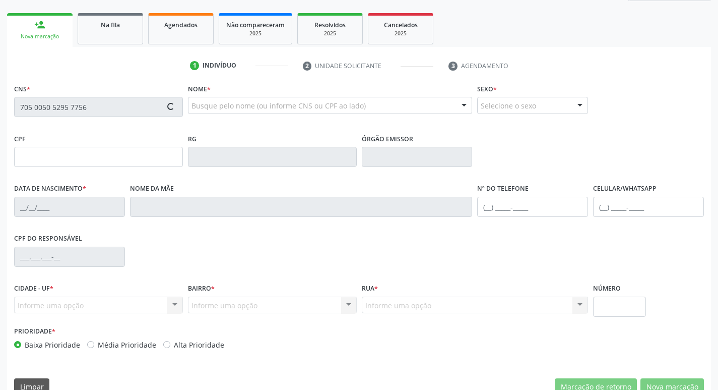
type input "569.383.904-44"
type input "[DATE]"
type input "Antônia [GEOGRAPHIC_DATA]"
type input "[PHONE_NUMBER]"
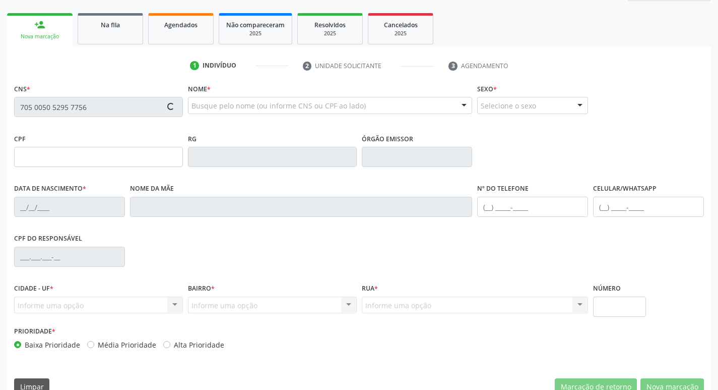
type input "419"
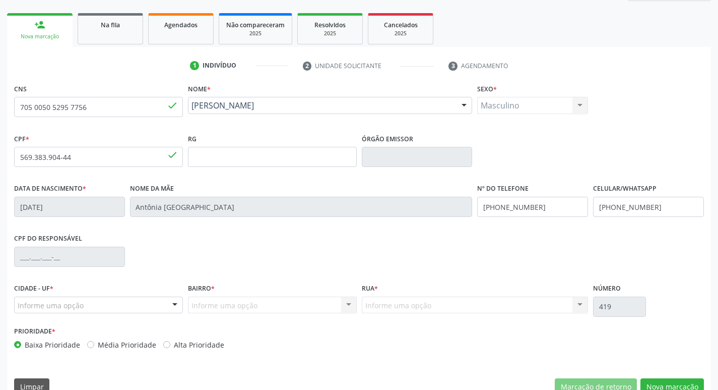
scroll to position [157, 0]
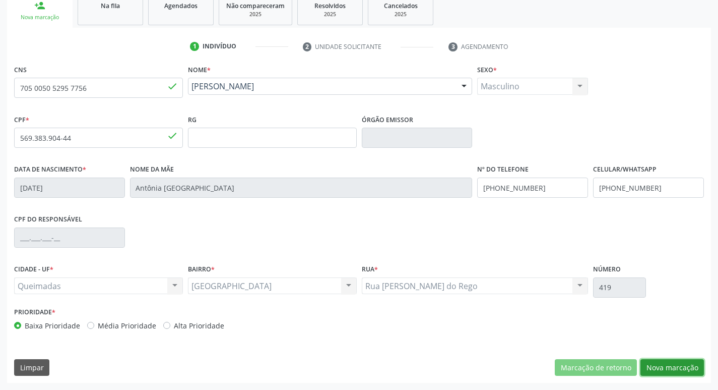
click button "Nova marcação"
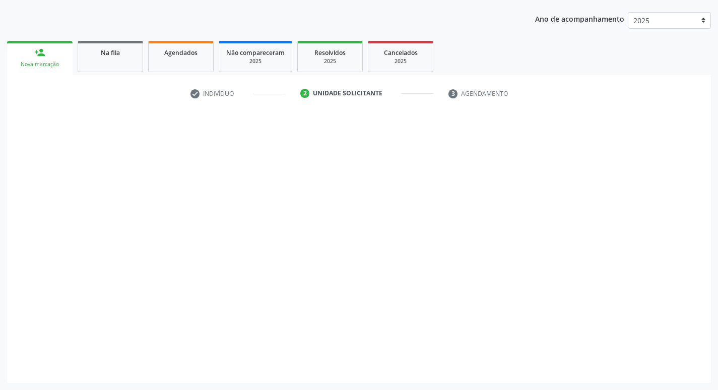
scroll to position [110, 0]
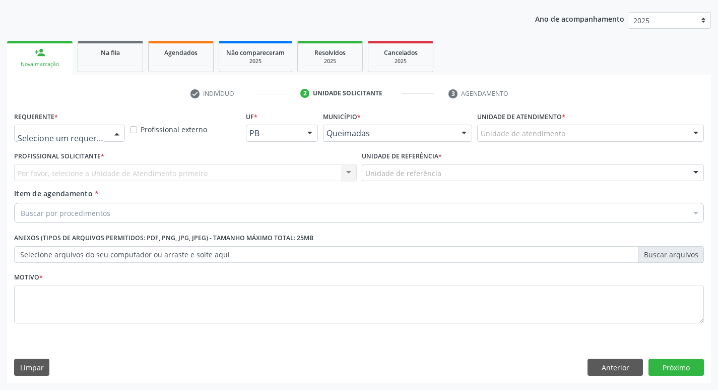
drag, startPoint x: 110, startPoint y: 131, endPoint x: 92, endPoint y: 173, distance: 46.1
click div
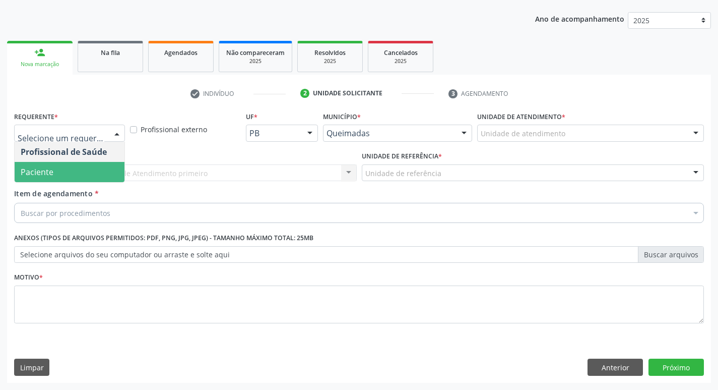
click div "Profissional Solicitante * Por favor, selecione a Unidade de Atendimento primei…"
click div
click span "Paciente"
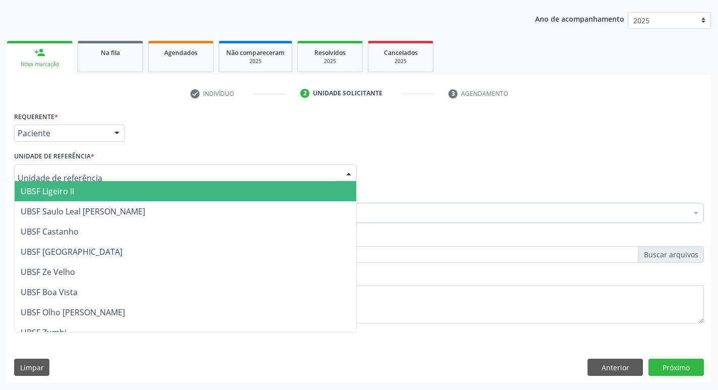
click div
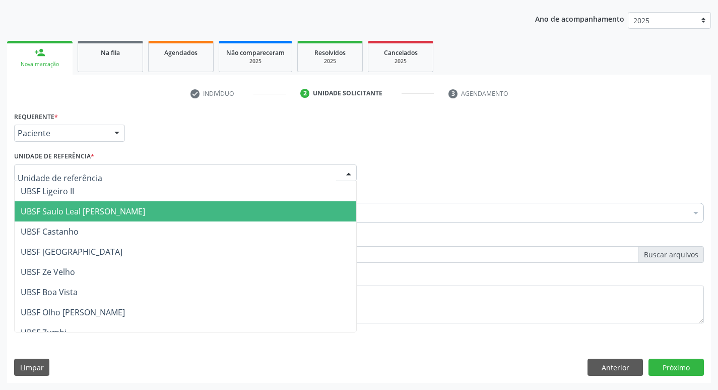
click span "UBSF Saulo Leal [PERSON_NAME]"
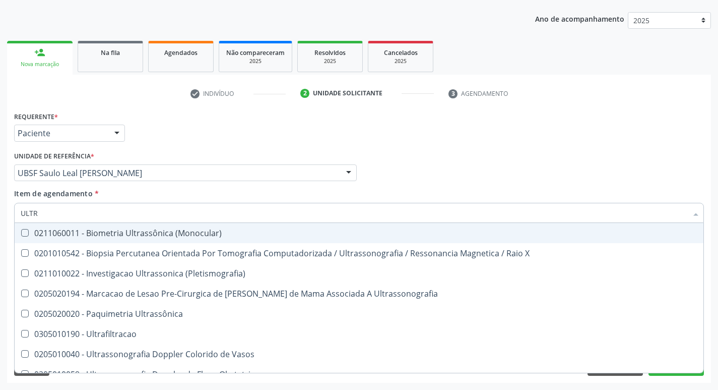
type input "ULTRA"
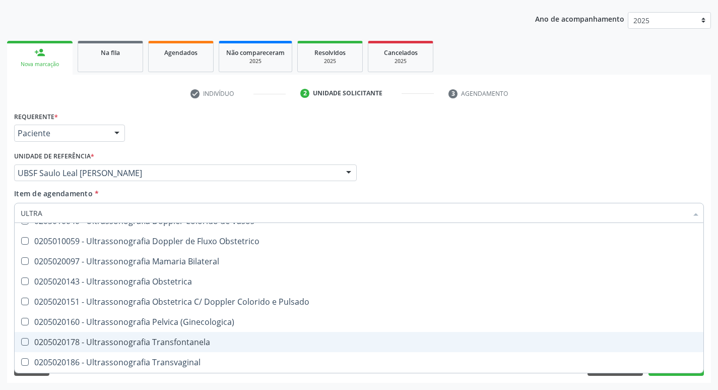
scroll to position [133, 0]
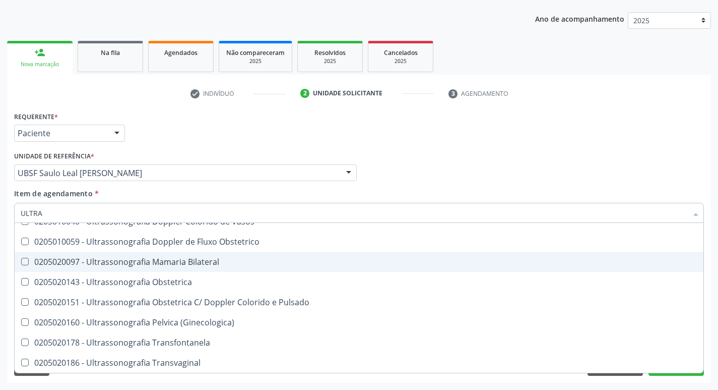
click div "0205020097 - Ultrassonografia Mamaria Bilateral"
checkbox Bilateral "true"
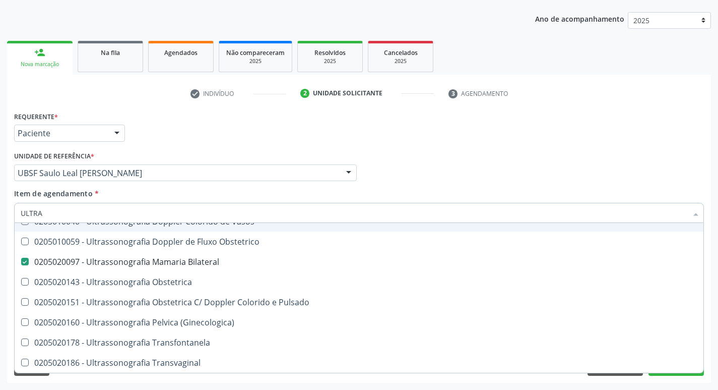
click div "Requerente * Paciente Profissional de Saúde Paciente Nenhum resultado encontrad…"
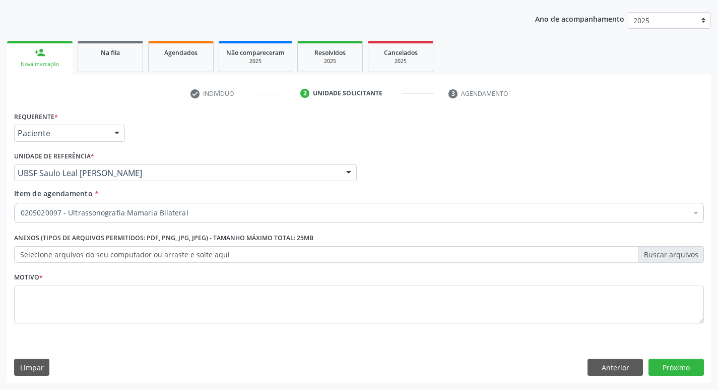
scroll to position [0, 0]
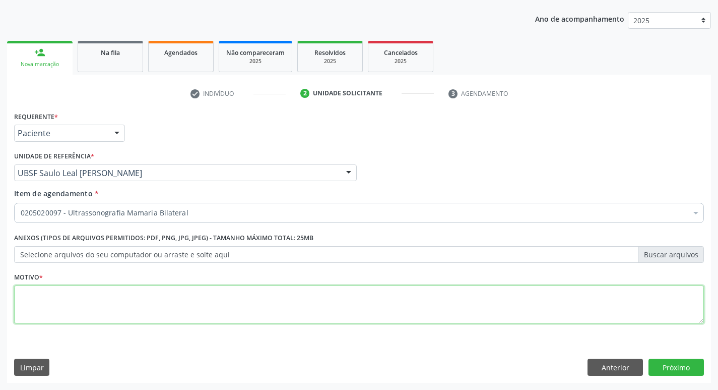
click textarea
type textarea "VVV"
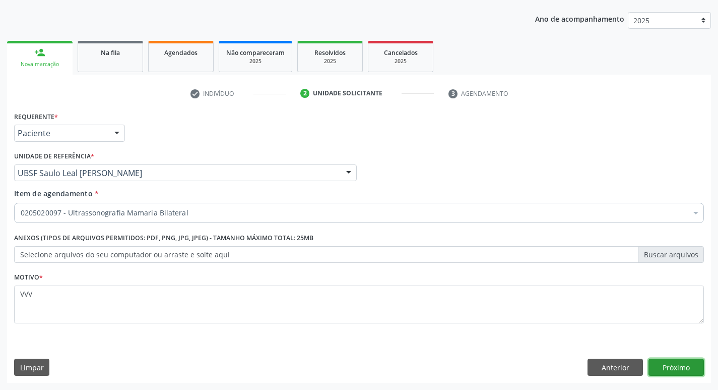
click button "Próximo"
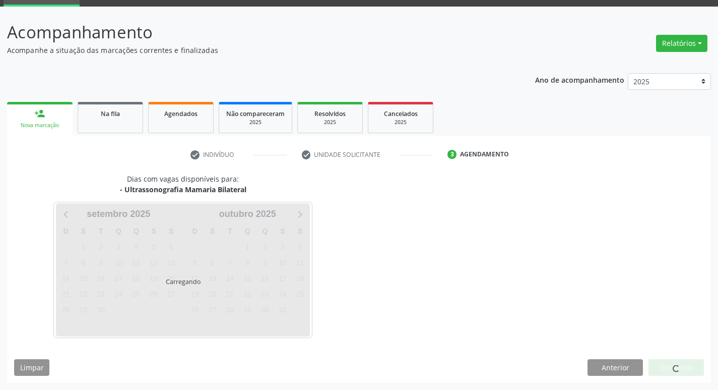
scroll to position [49, 0]
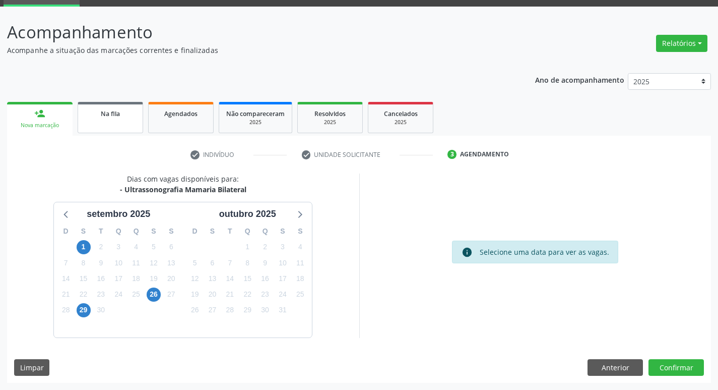
click link "Na fila"
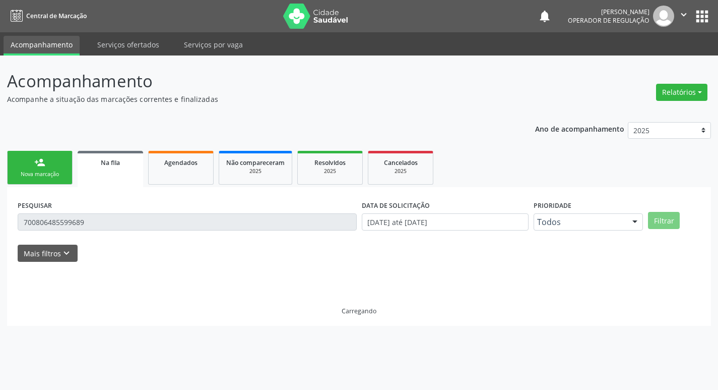
scroll to position [0, 0]
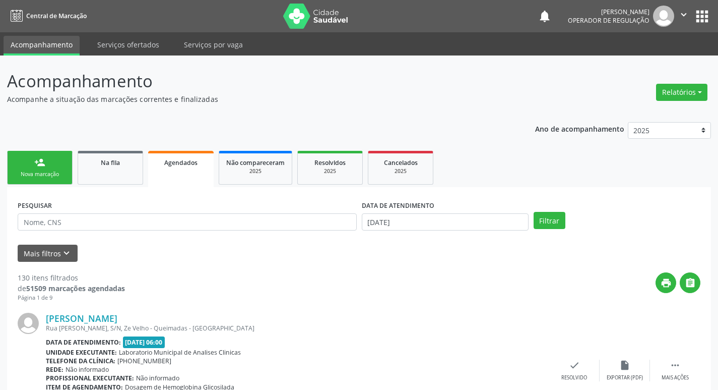
drag, startPoint x: 22, startPoint y: 46, endPoint x: 0, endPoint y: 207, distance: 162.3
